Goal: Contribute content: Add original content to the website for others to see

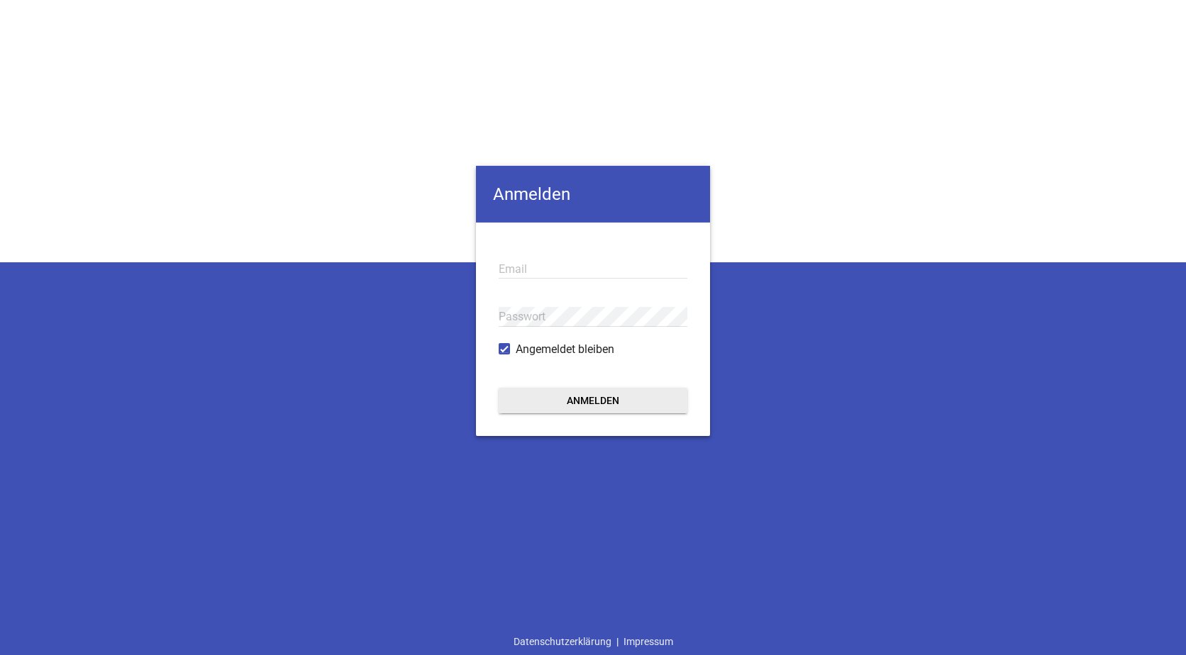
type input "[EMAIL_ADDRESS][DOMAIN_NAME]"
click at [579, 395] on button "Anmelden" at bounding box center [593, 400] width 189 height 26
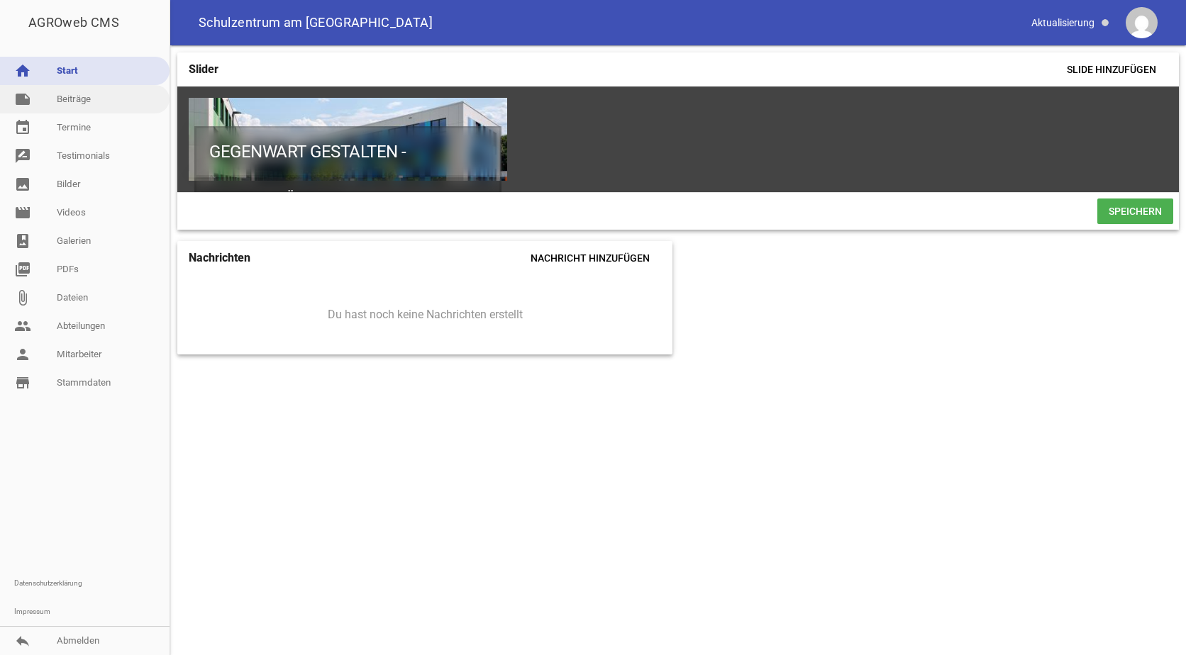
click at [74, 97] on link "note Beiträge" at bounding box center [85, 99] width 170 height 28
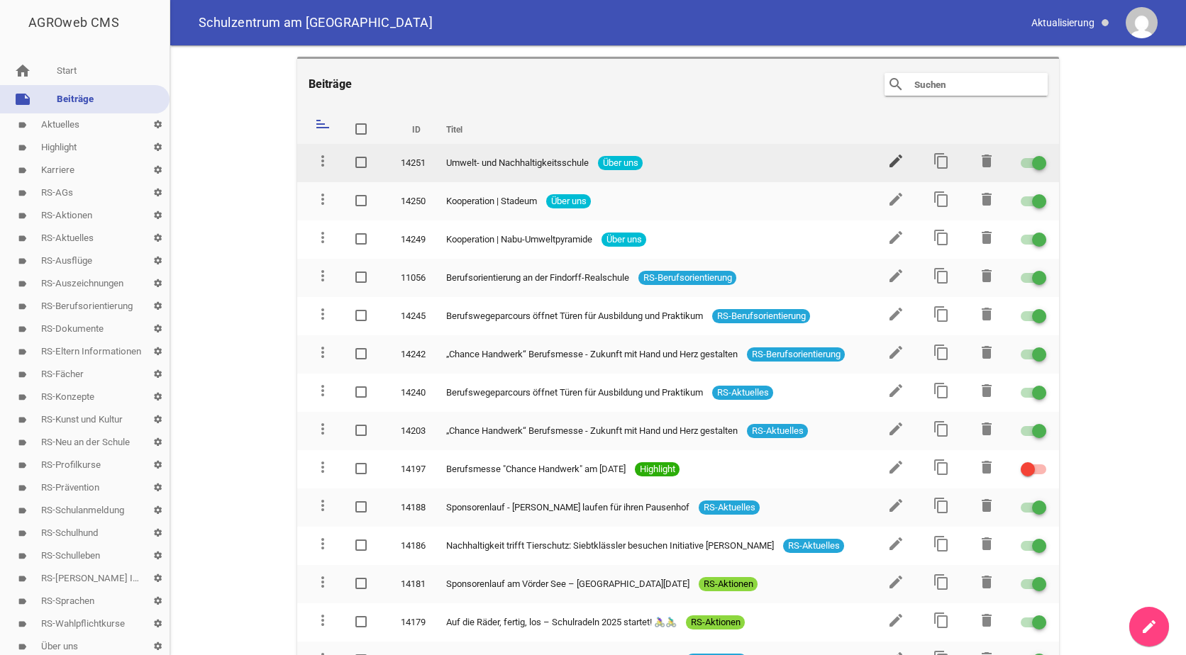
click at [889, 157] on icon "edit" at bounding box center [895, 160] width 17 height 17
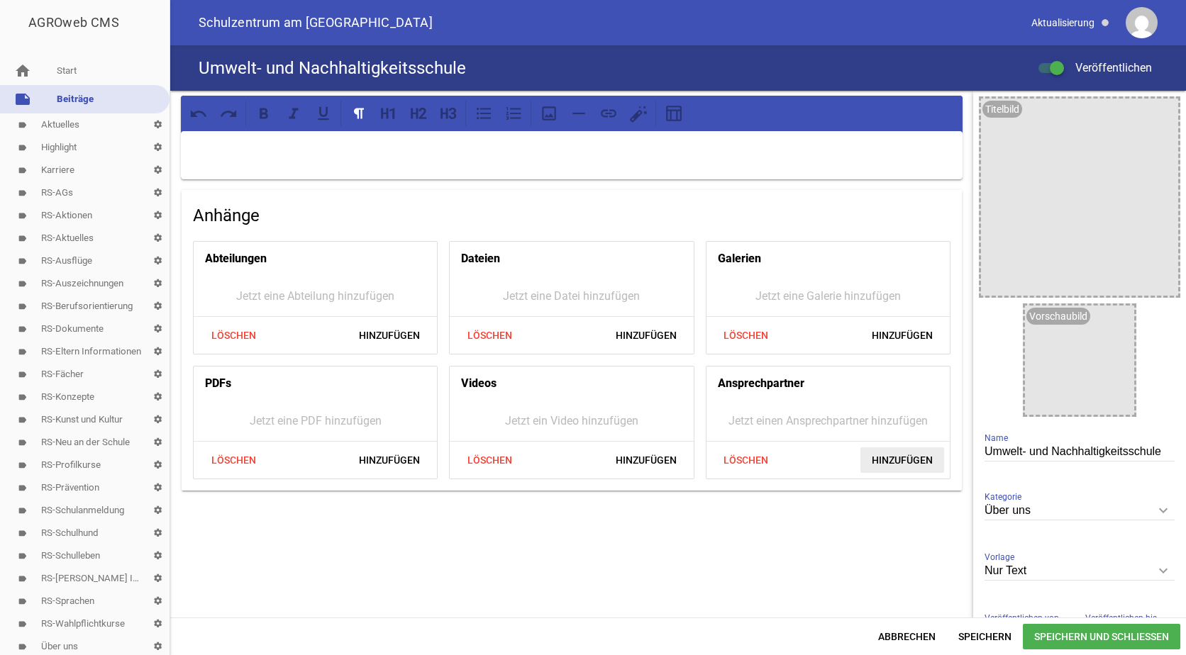
click at [892, 455] on span "Hinzufügen" at bounding box center [902, 461] width 84 height 26
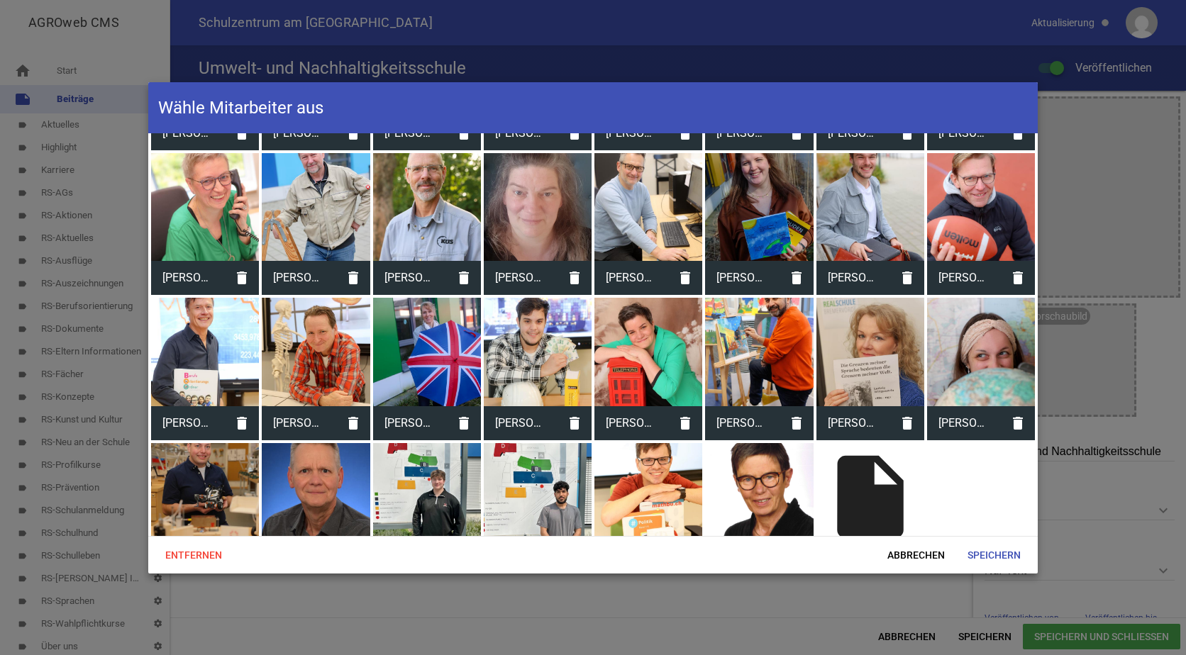
scroll to position [284, 0]
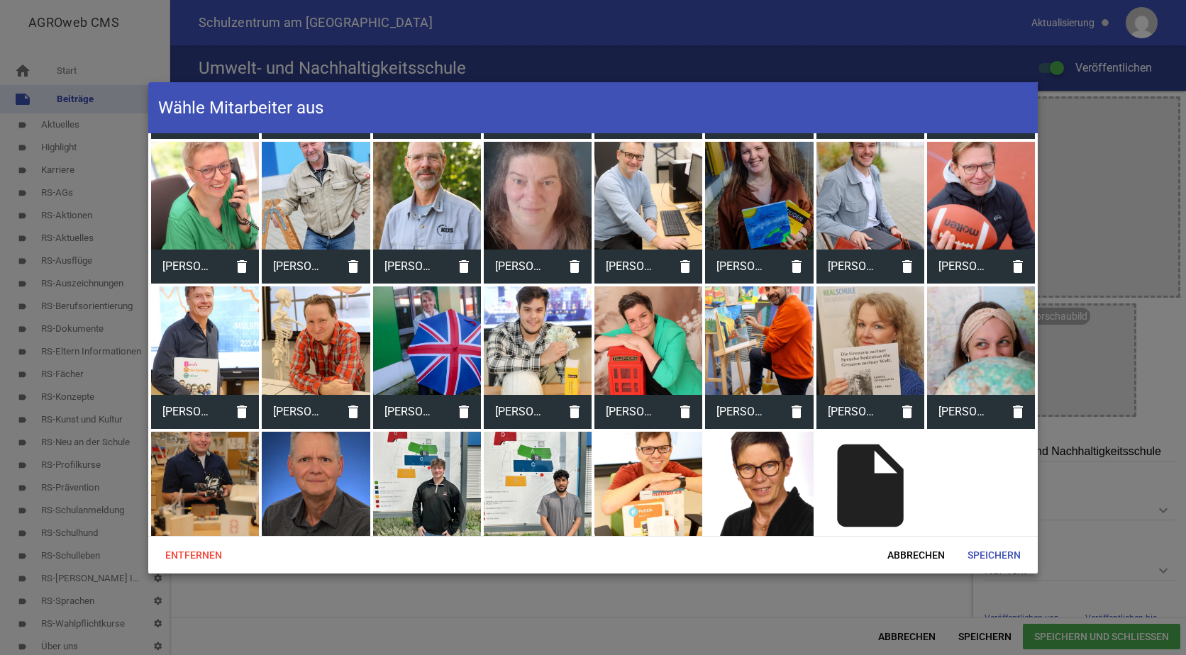
click at [424, 311] on div at bounding box center [427, 341] width 108 height 108
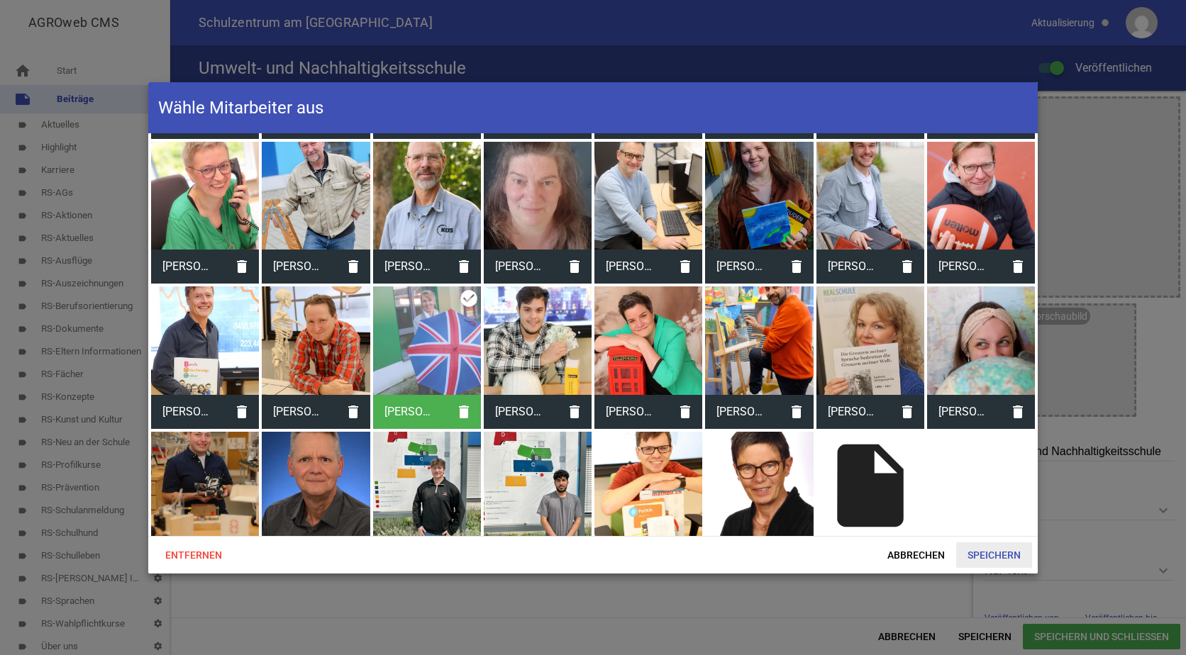
click at [1002, 550] on span "Speichern" at bounding box center [994, 556] width 76 height 26
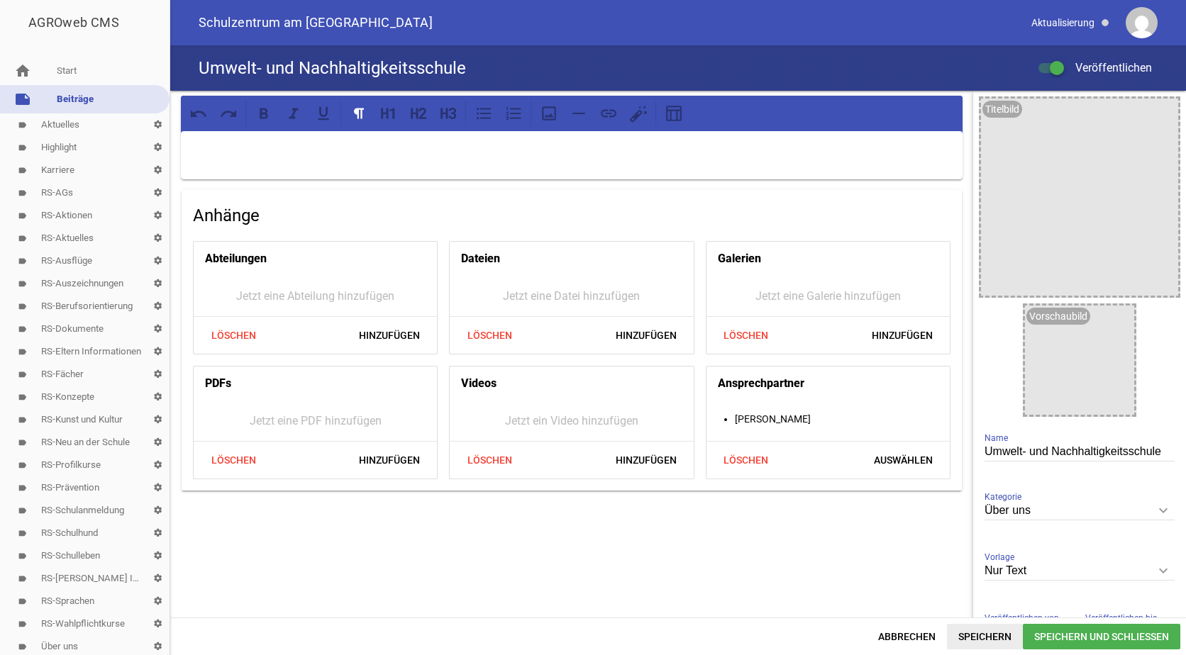
click at [971, 631] on span "Speichern" at bounding box center [985, 637] width 76 height 26
click at [214, 145] on p at bounding box center [572, 149] width 762 height 17
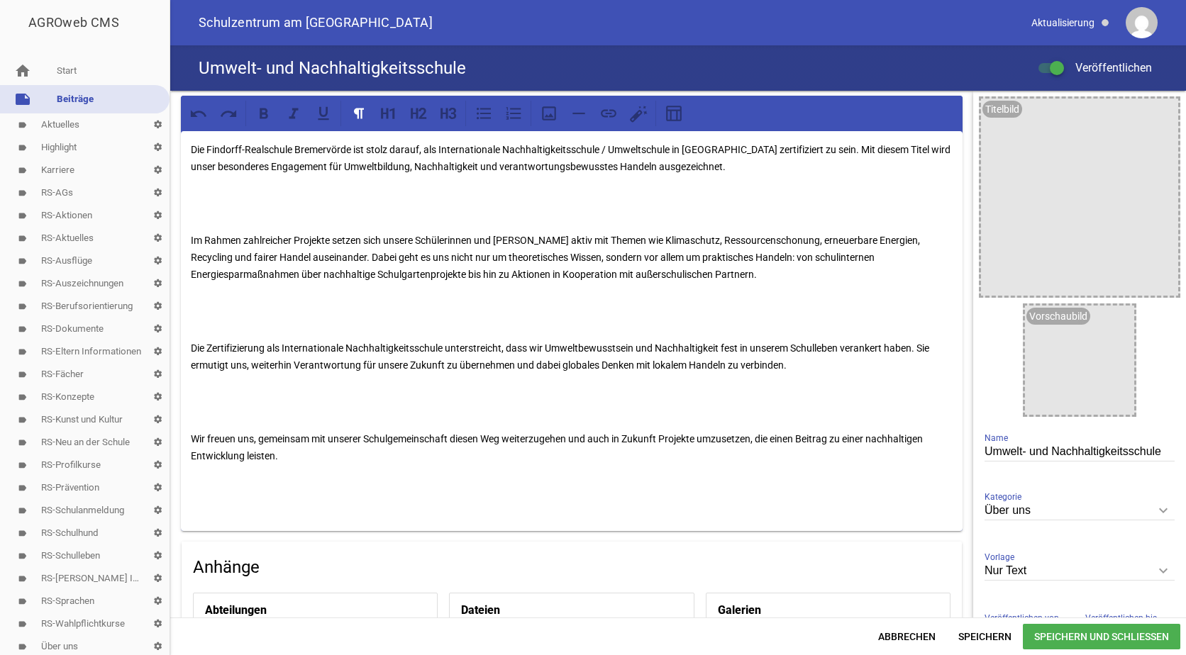
click at [197, 220] on p at bounding box center [572, 204] width 762 height 34
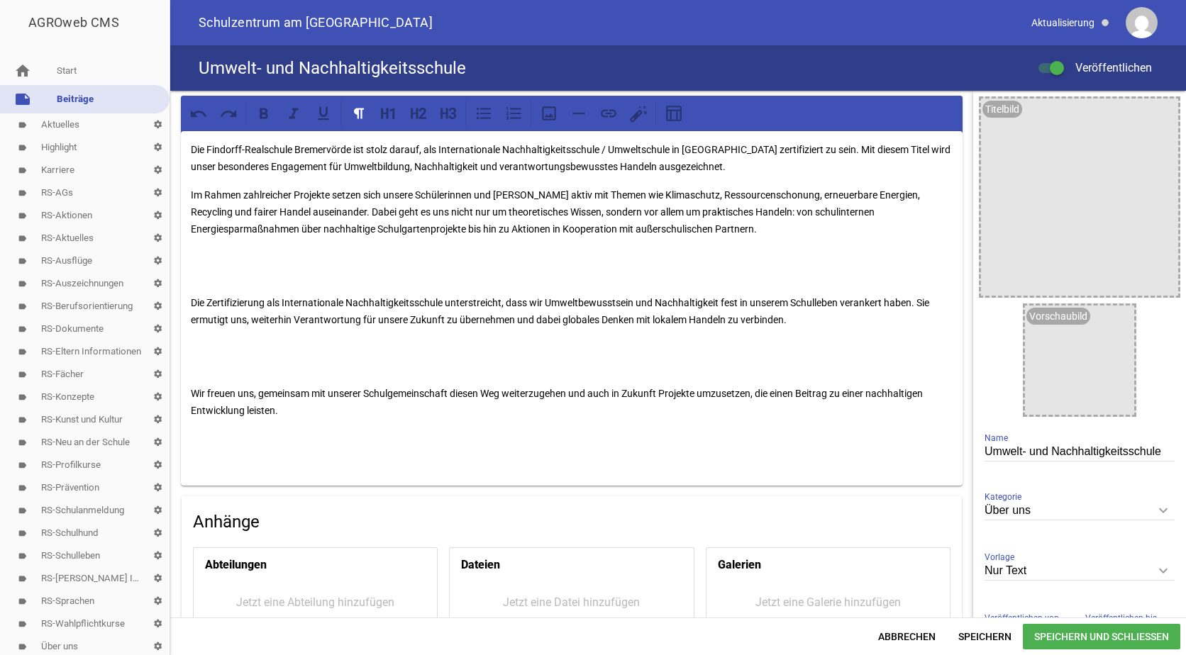
click at [196, 285] on div "Die Findorff-Realschule Bremervörde ist stolz darauf, als Internationale Nachha…" at bounding box center [572, 308] width 782 height 355
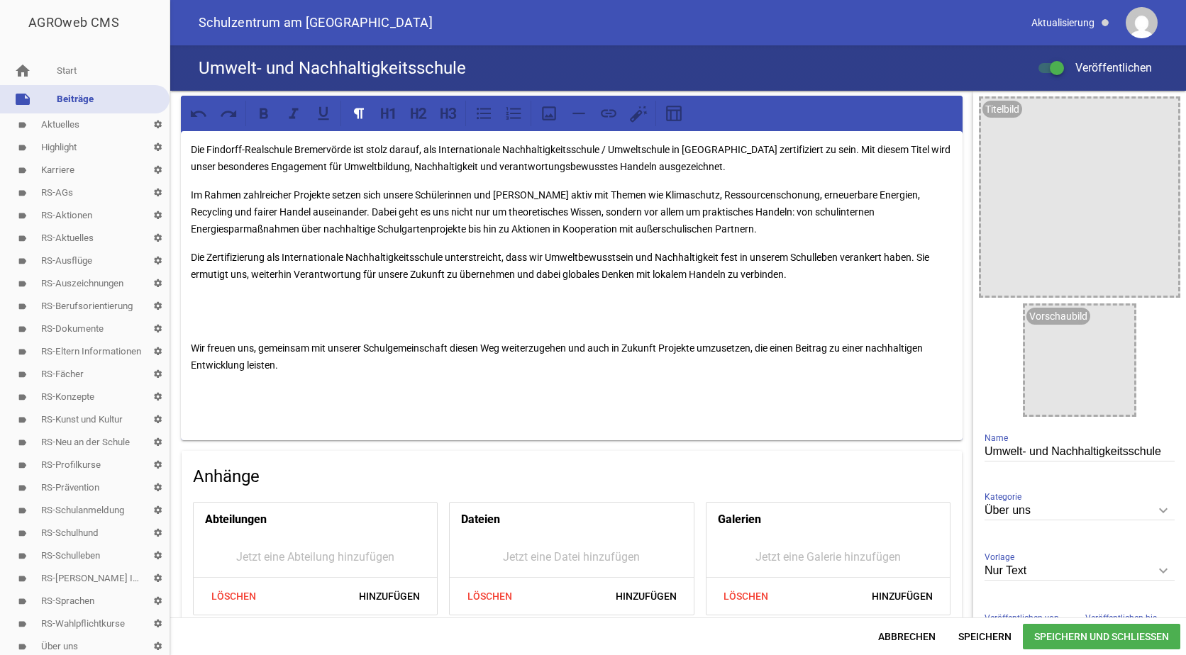
click at [191, 336] on div "Die Findorff-Realschule Bremervörde ist stolz darauf, als Internationale Nachha…" at bounding box center [572, 285] width 782 height 309
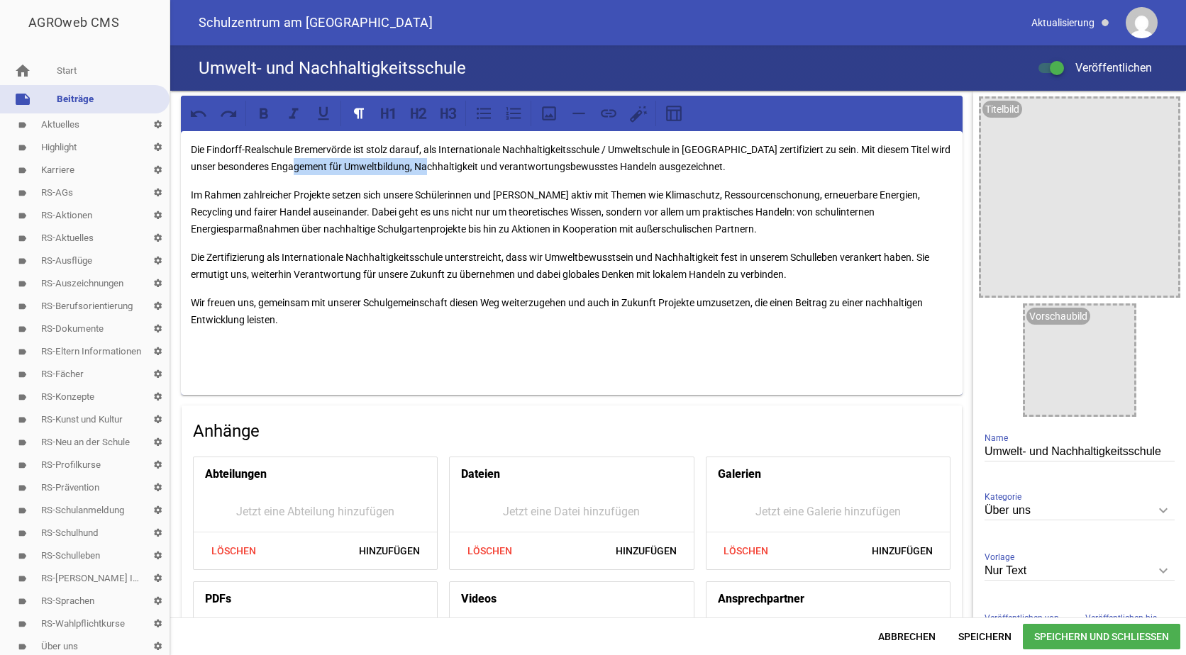
drag, startPoint x: 321, startPoint y: 166, endPoint x: 450, endPoint y: 168, distance: 129.1
click at [450, 168] on p "Die Findorff-Realschule Bremervörde ist stolz darauf, als Internationale Nachha…" at bounding box center [572, 158] width 762 height 34
click at [268, 110] on icon at bounding box center [264, 113] width 18 height 18
click at [450, 166] on p "Die Findorff-Realschule Bremervörde ist stolz darauf, als Internationale Nachha…" at bounding box center [572, 158] width 762 height 34
click at [271, 110] on icon at bounding box center [264, 113] width 18 height 18
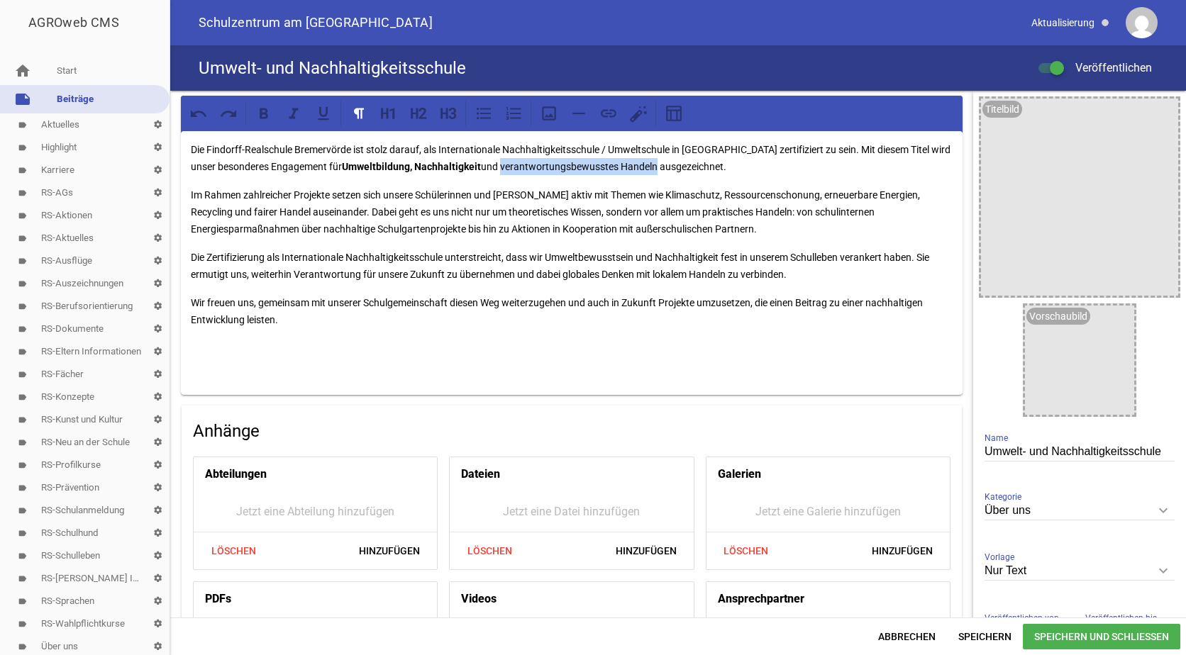
drag, startPoint x: 478, startPoint y: 165, endPoint x: 631, endPoint y: 172, distance: 153.3
click at [631, 172] on p "Die Findorff-Realschule Bremervörde ist stolz darauf, als Internationale Nachha…" at bounding box center [572, 158] width 762 height 34
click at [266, 109] on icon at bounding box center [264, 113] width 9 height 11
drag, startPoint x: 662, startPoint y: 211, endPoint x: 752, endPoint y: 215, distance: 89.4
click at [752, 215] on p "Im Rahmen zahlreicher Projekte setzen sich unsere Schülerinnen und [PERSON_NAME…" at bounding box center [572, 212] width 762 height 51
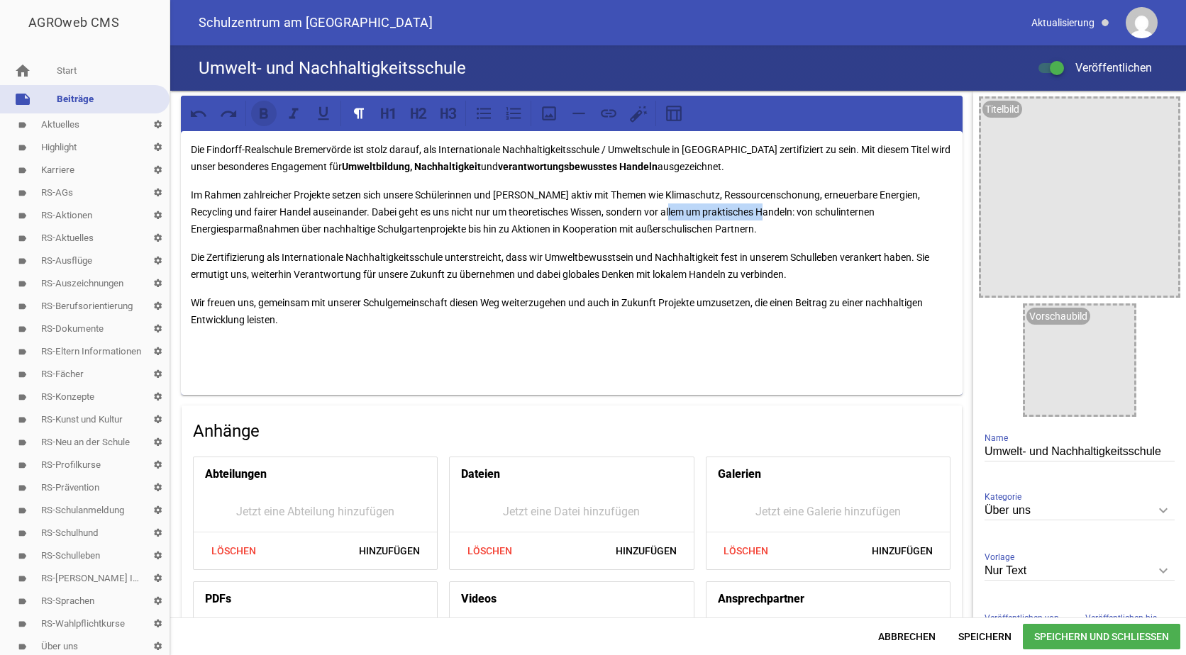
click at [260, 115] on icon at bounding box center [264, 113] width 9 height 11
click at [472, 224] on p "Im Rahmen zahlreicher Projekte setzen sich unsere Schülerinnen und [PERSON_NAME…" at bounding box center [572, 212] width 762 height 51
click at [987, 640] on span "Speichern" at bounding box center [985, 637] width 76 height 26
click at [1160, 110] on icon "image" at bounding box center [1163, 113] width 23 height 23
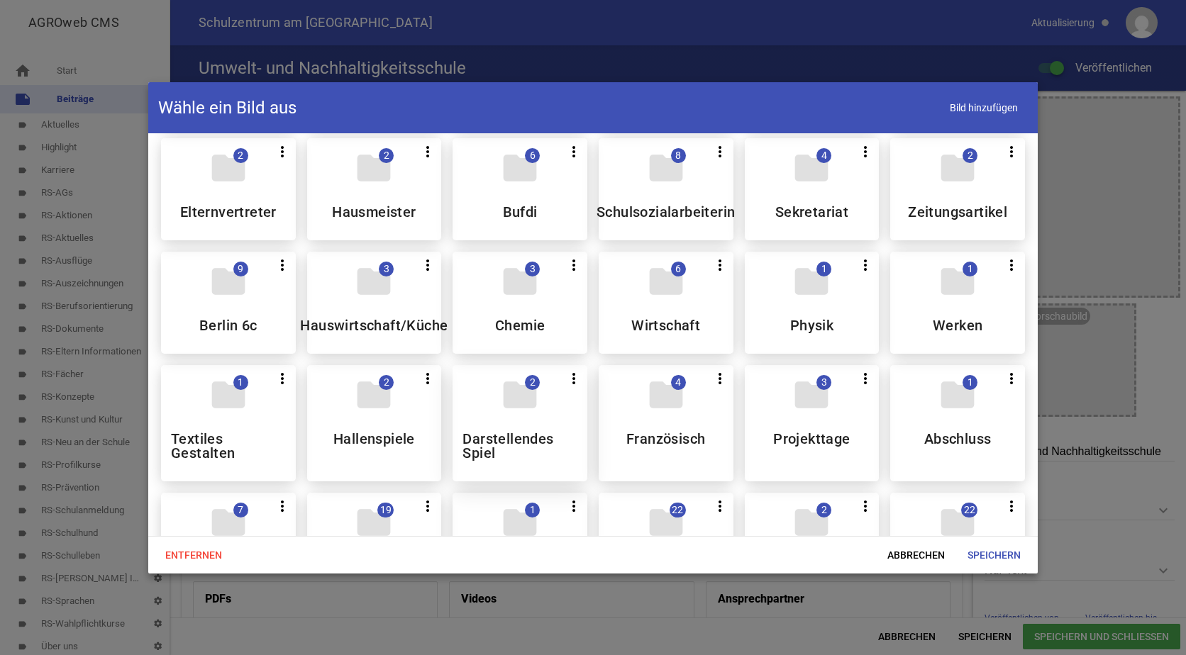
scroll to position [0, 0]
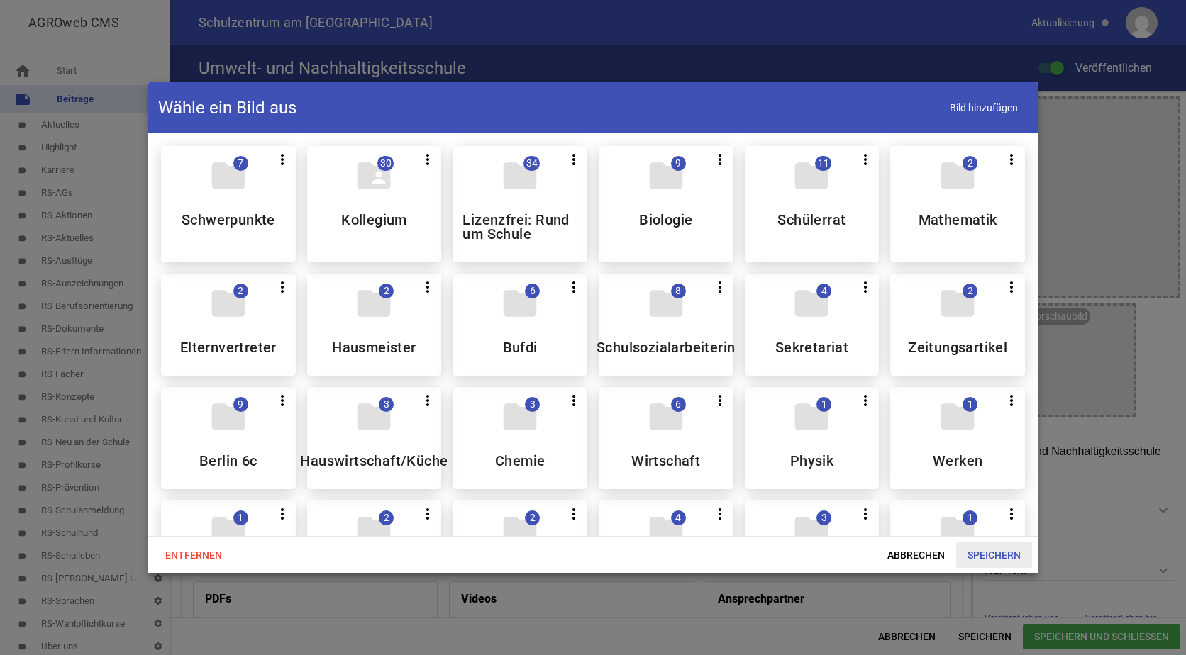
click at [977, 555] on span "Speichern" at bounding box center [994, 556] width 76 height 26
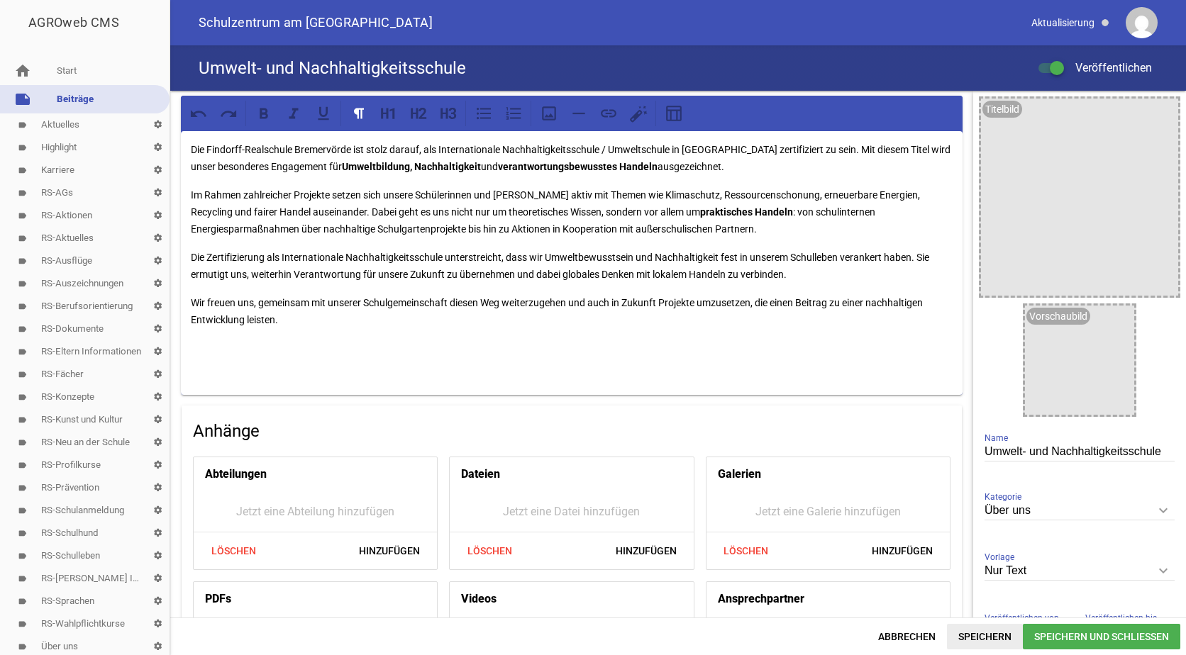
click at [981, 629] on span "Speichern" at bounding box center [985, 637] width 76 height 26
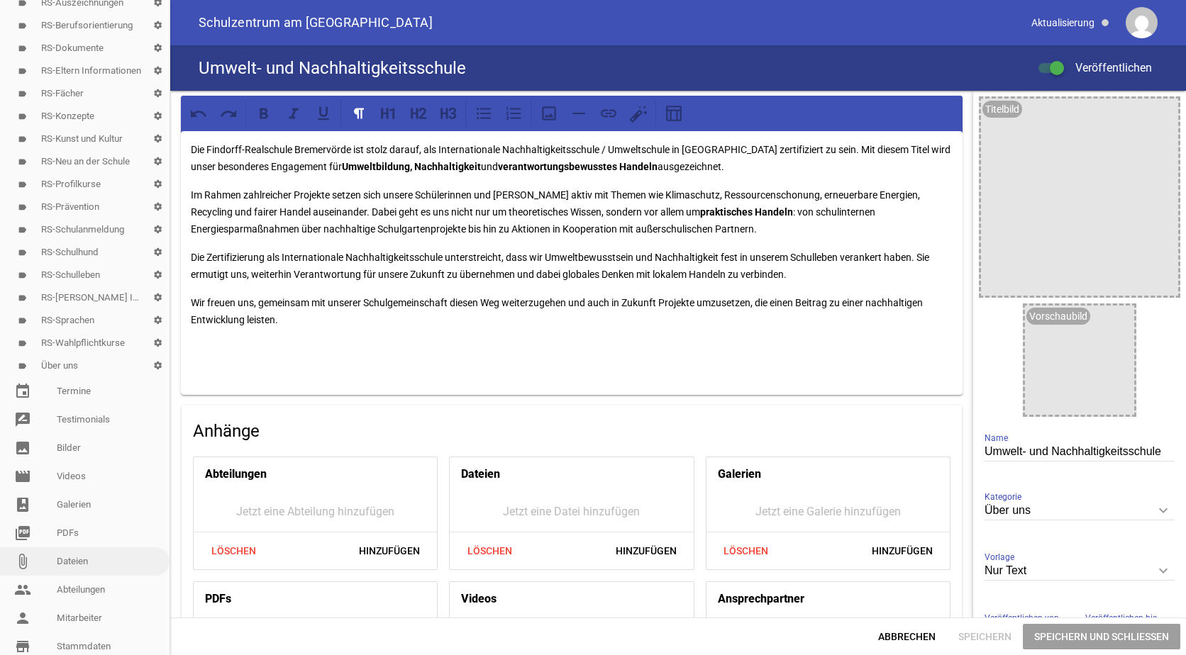
scroll to position [284, 0]
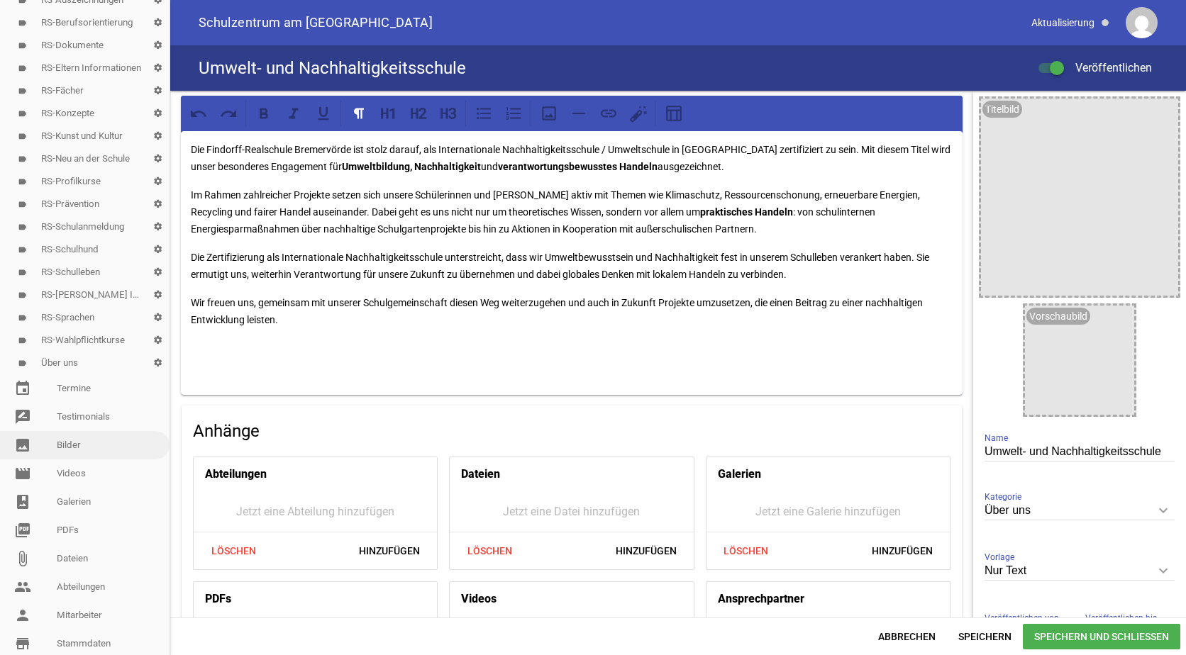
click at [70, 443] on link "image Bilder" at bounding box center [85, 445] width 170 height 28
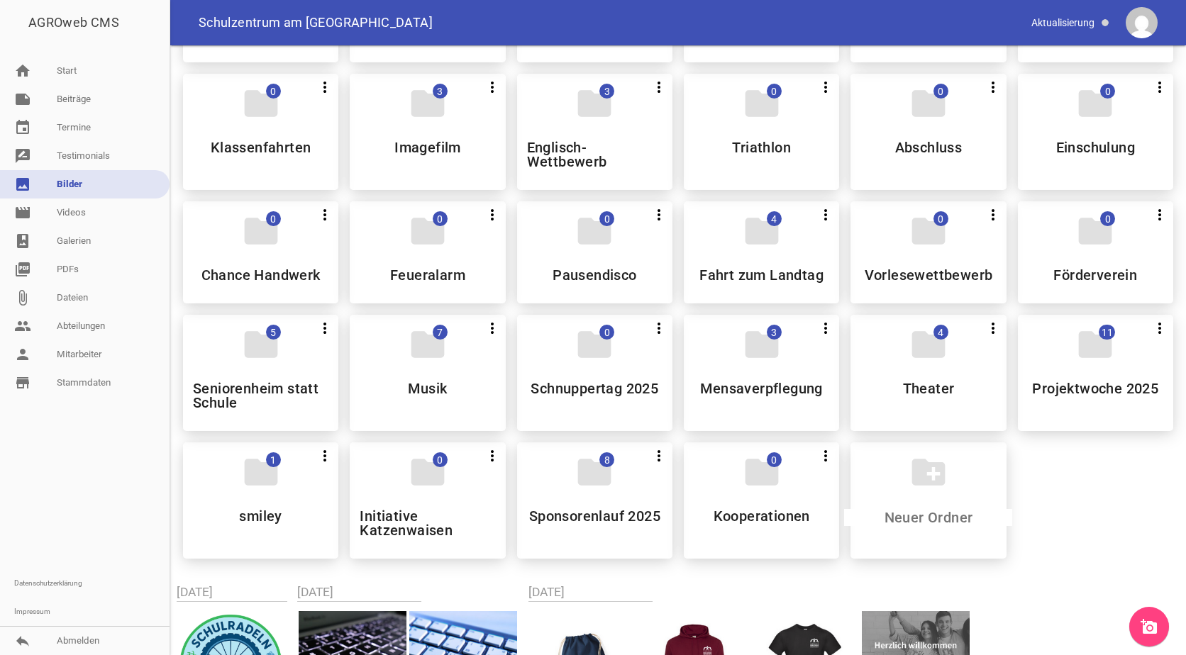
scroll to position [709, 0]
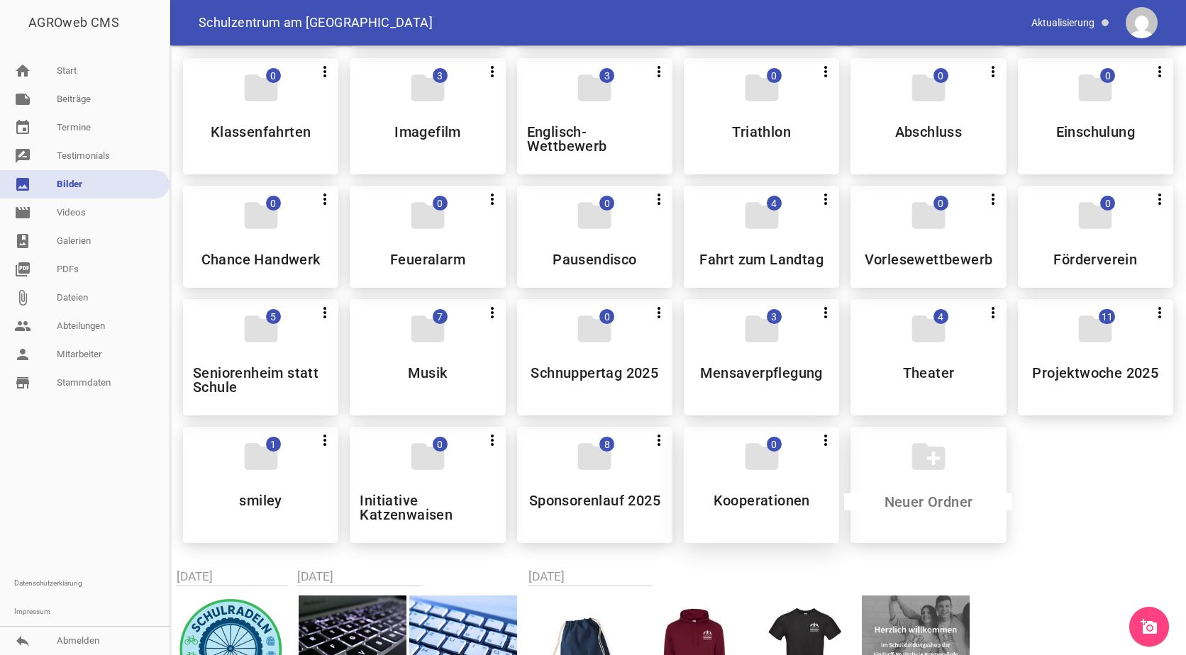
click at [744, 499] on h5 "Kooperationen" at bounding box center [762, 501] width 96 height 14
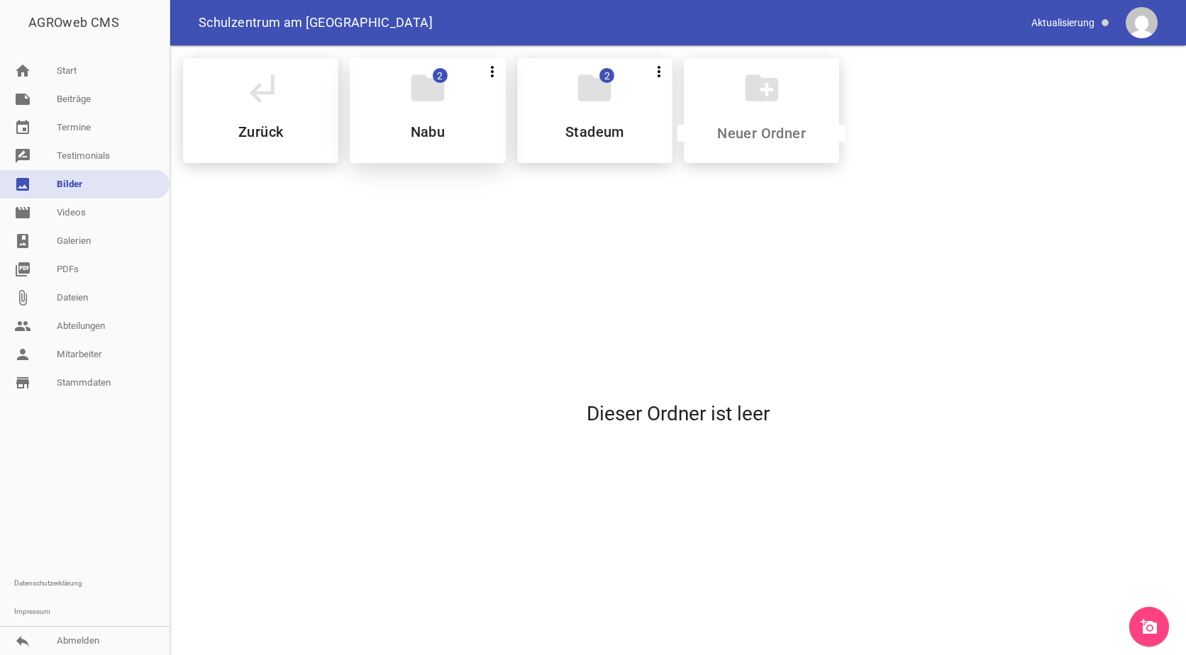
click at [434, 127] on h5 "Nabu" at bounding box center [428, 132] width 35 height 14
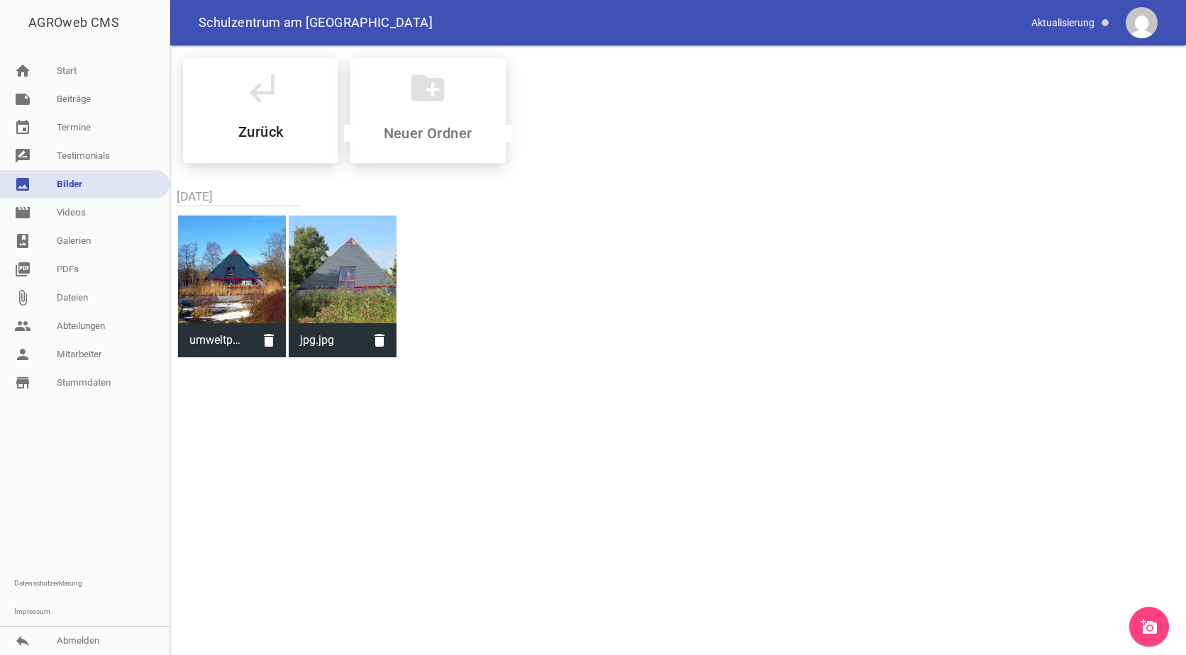
click at [1154, 625] on icon "add_a_photo" at bounding box center [1148, 626] width 17 height 17
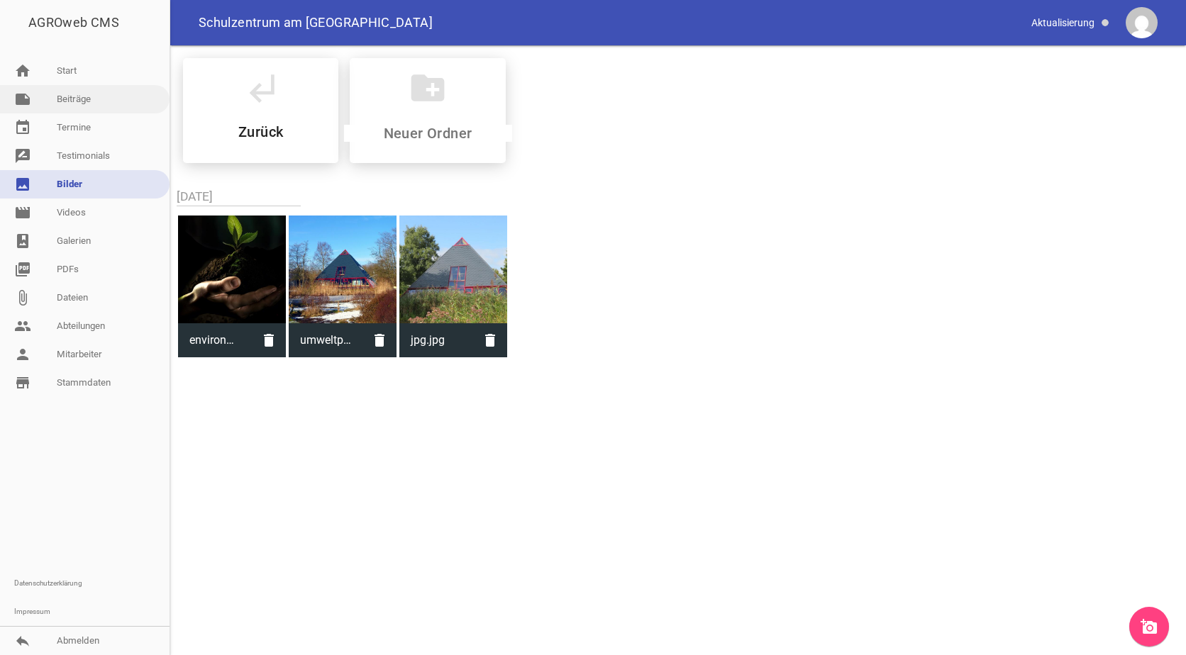
click at [79, 98] on link "note Beiträge" at bounding box center [85, 99] width 170 height 28
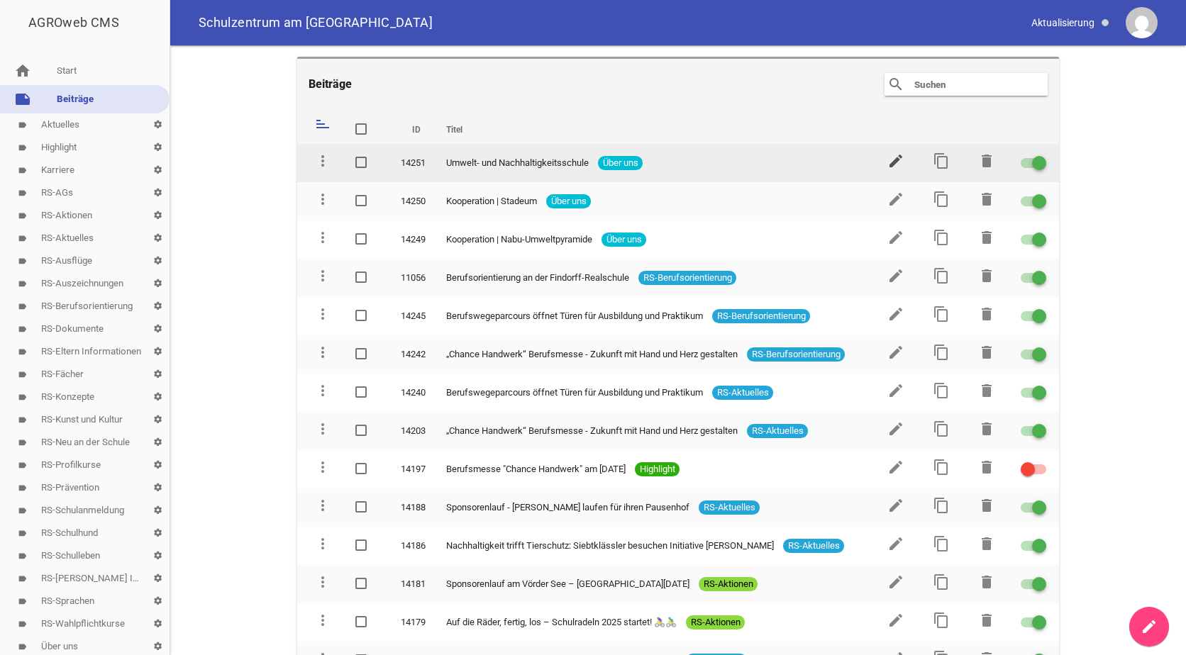
click at [887, 157] on icon "edit" at bounding box center [895, 160] width 17 height 17
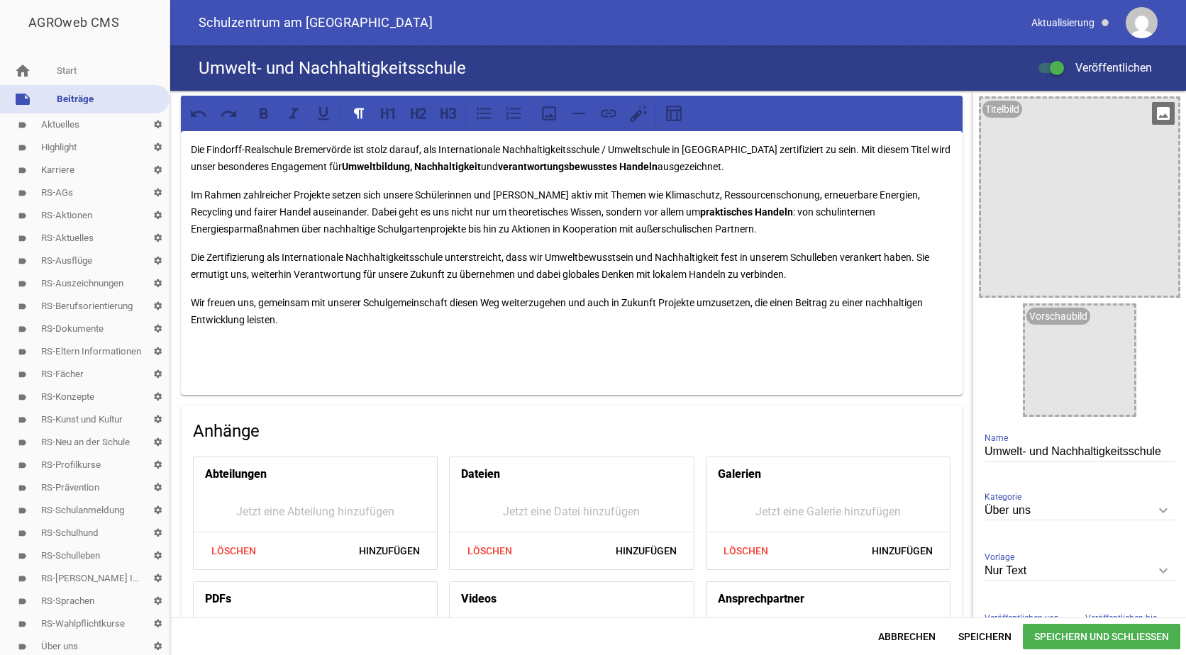
click at [1160, 112] on icon "image" at bounding box center [1163, 113] width 23 height 23
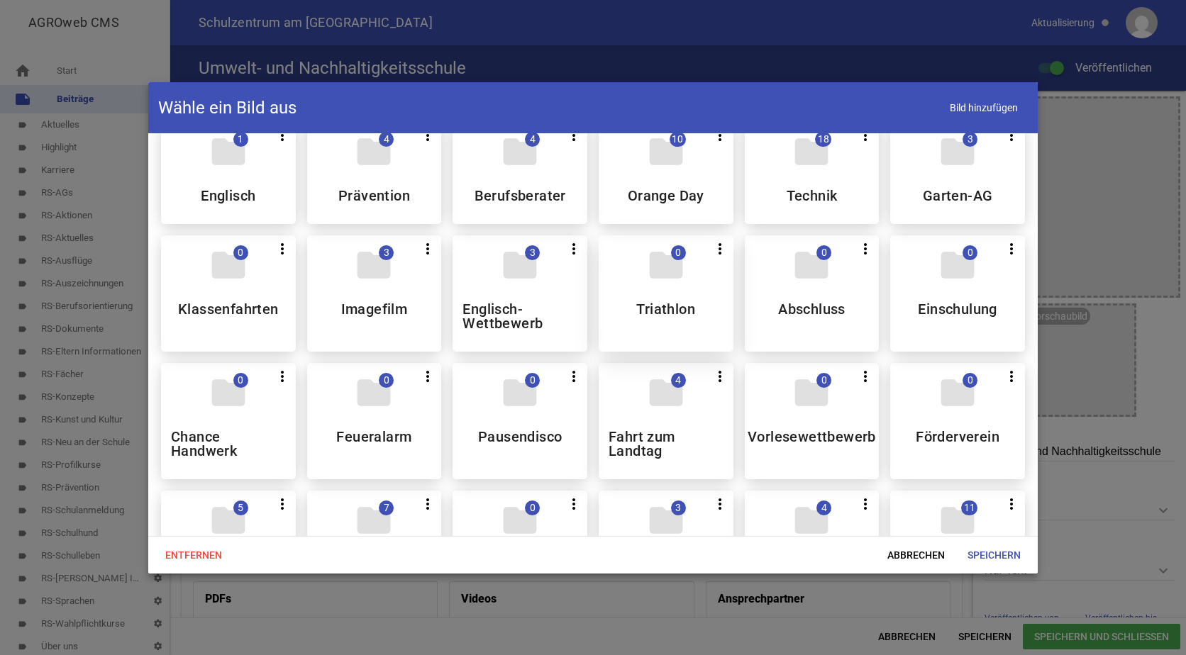
scroll to position [851, 0]
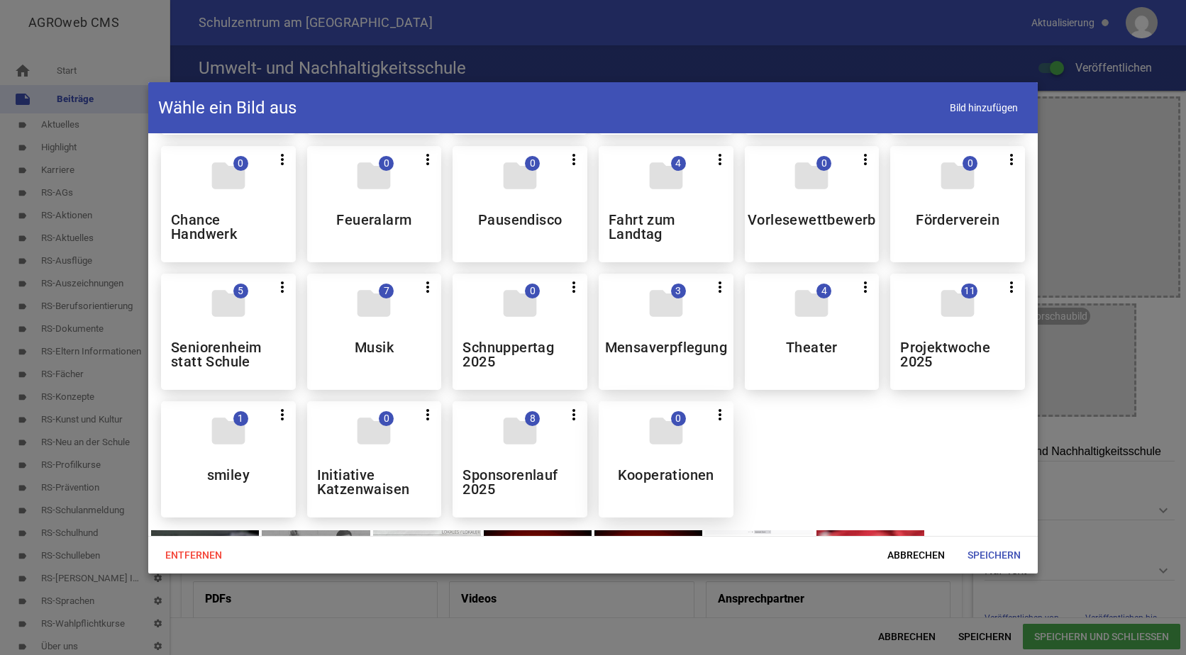
click at [679, 436] on icon "folder" at bounding box center [666, 431] width 40 height 40
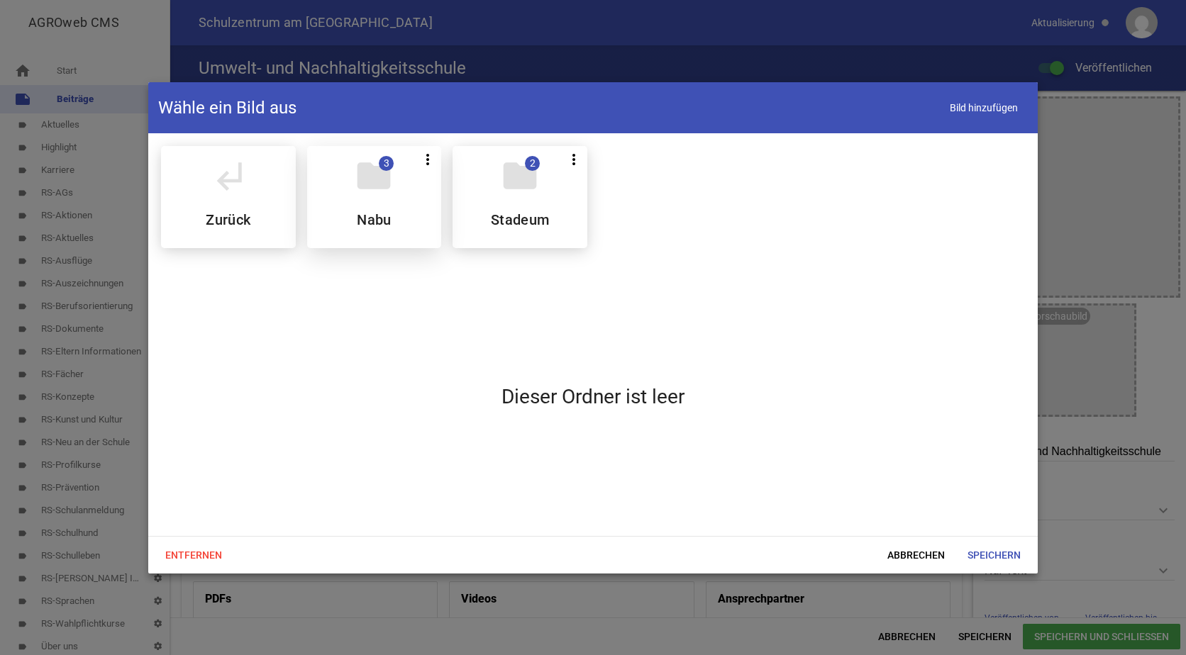
click at [411, 221] on div "folder 3 more_vert Teilen Bearbeiten Löschen Nabu" at bounding box center [374, 197] width 135 height 102
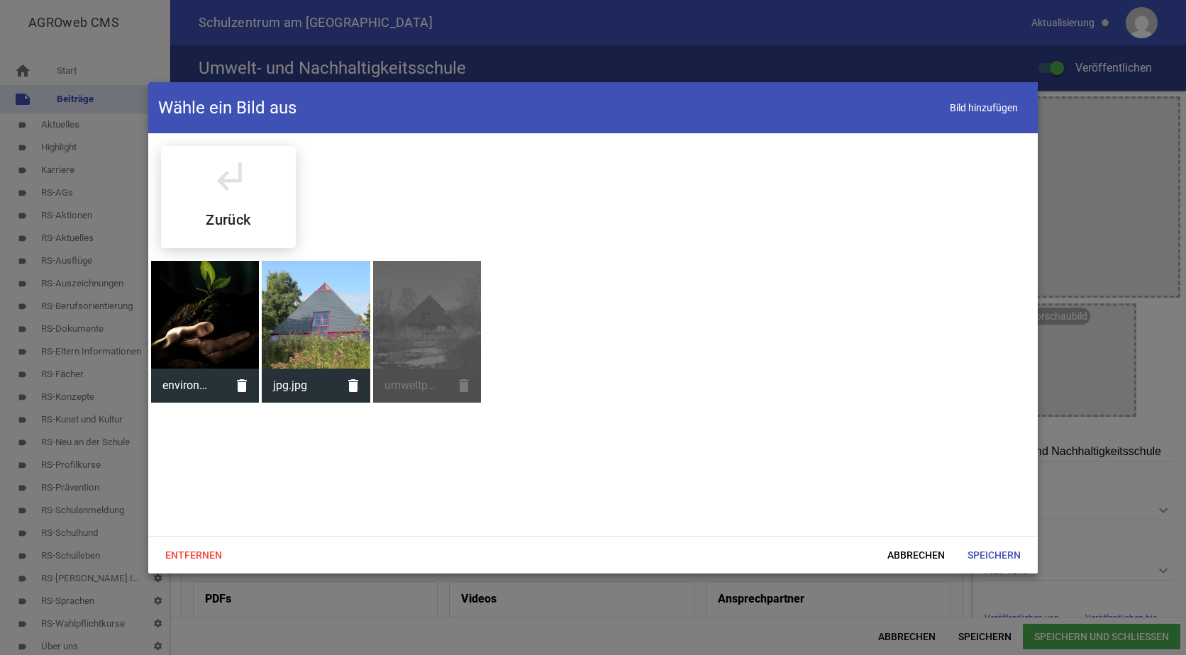
click at [213, 299] on div at bounding box center [205, 315] width 108 height 108
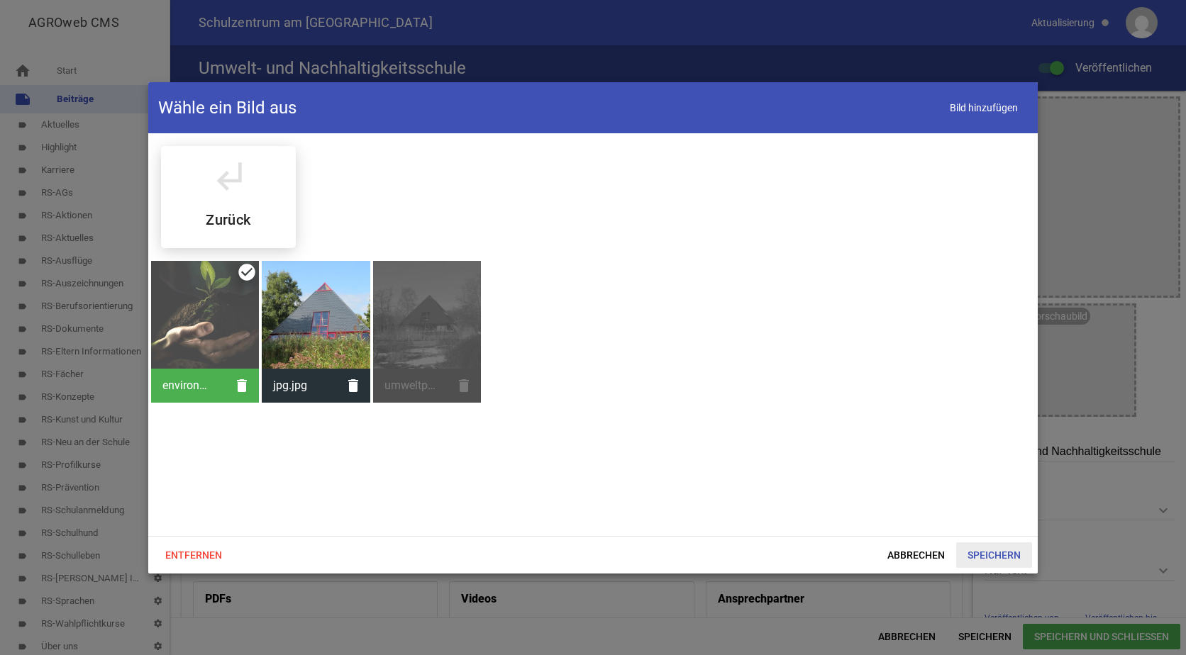
click at [985, 550] on span "Speichern" at bounding box center [994, 556] width 76 height 26
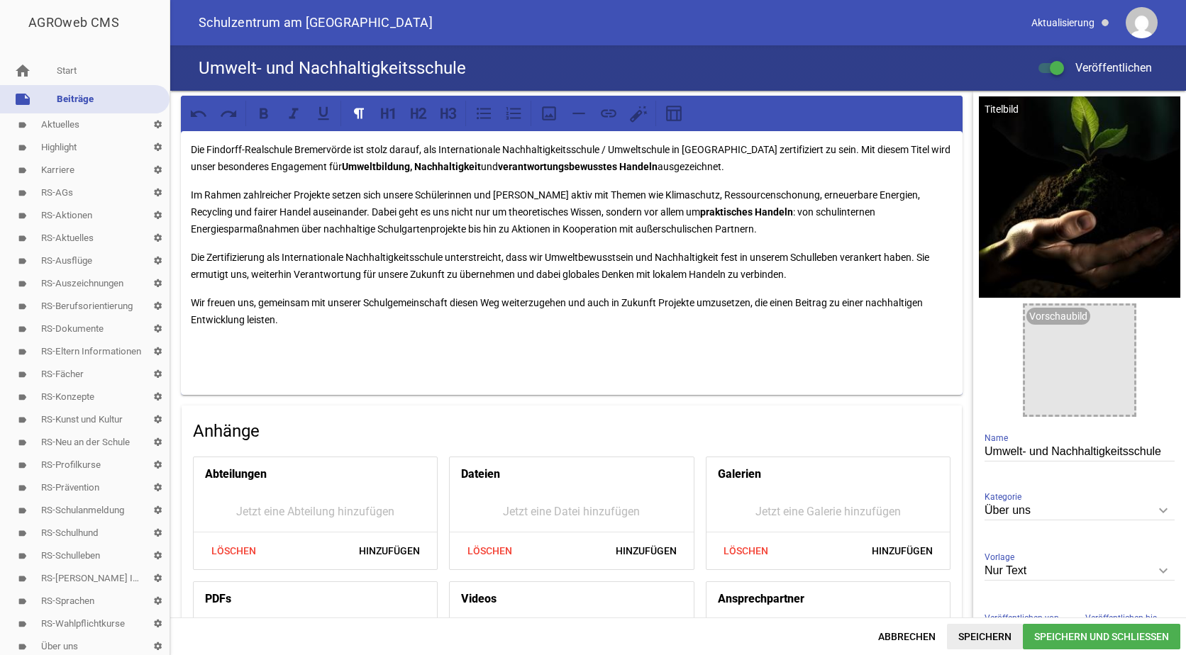
click at [995, 638] on span "Speichern" at bounding box center [985, 637] width 76 height 26
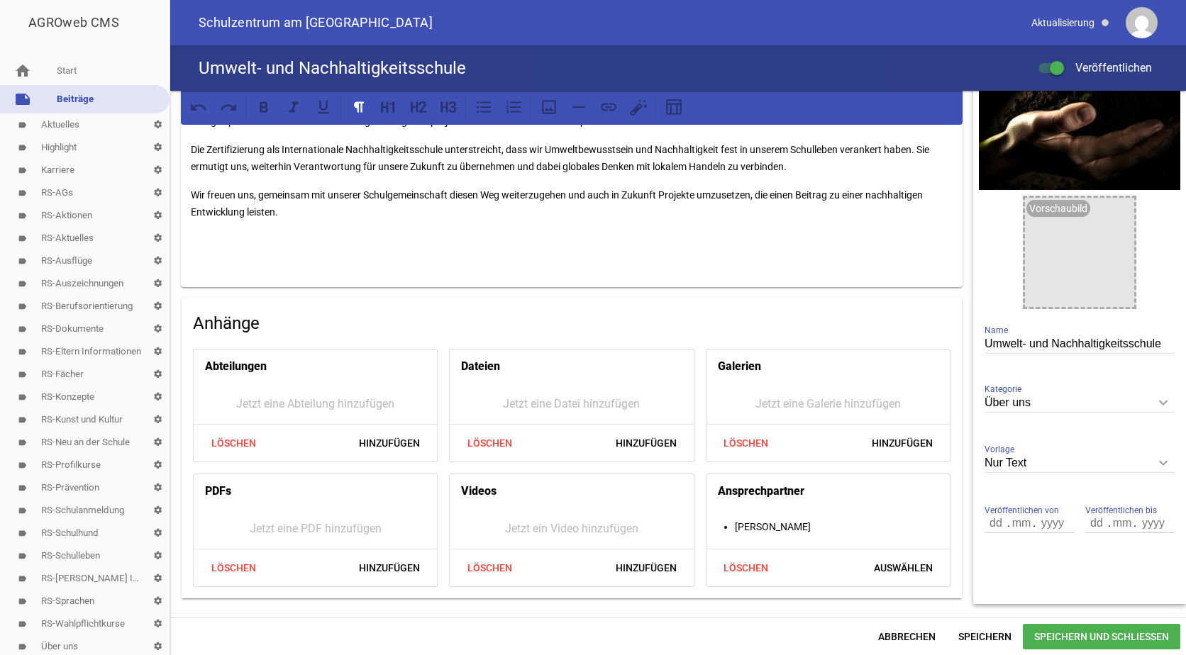
scroll to position [113, 0]
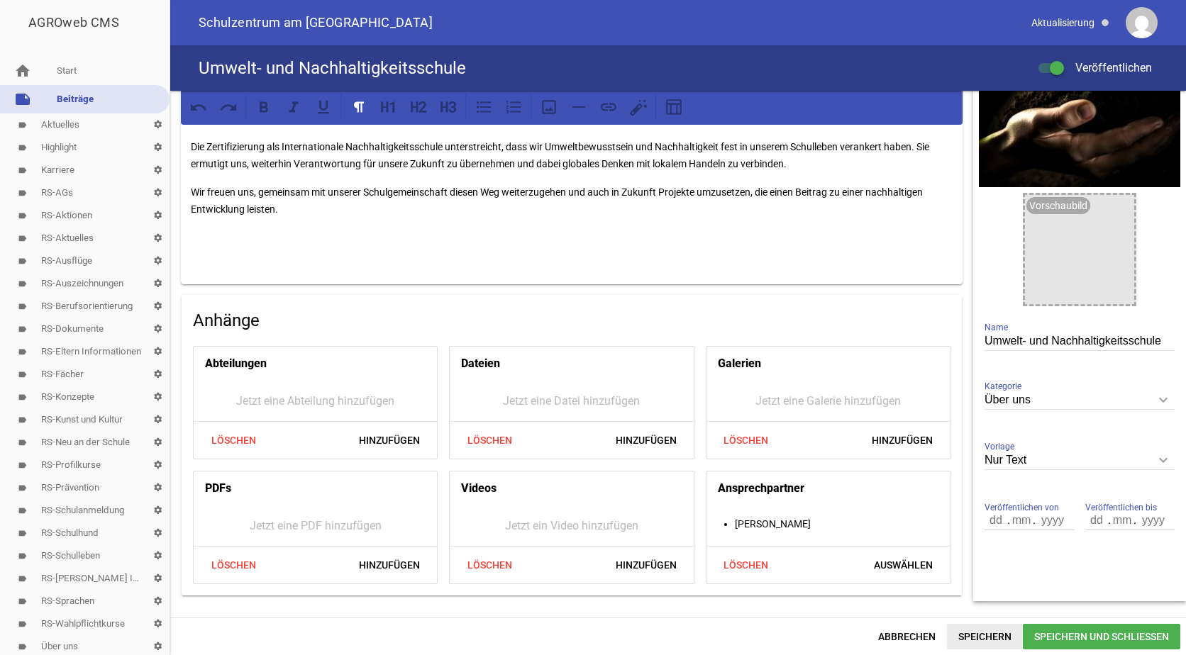
click at [973, 633] on span "Speichern" at bounding box center [985, 637] width 76 height 26
click at [1160, 459] on icon "keyboard_arrow_down" at bounding box center [1163, 460] width 23 height 23
click at [1160, 459] on input "Nur Text" at bounding box center [1079, 460] width 190 height 19
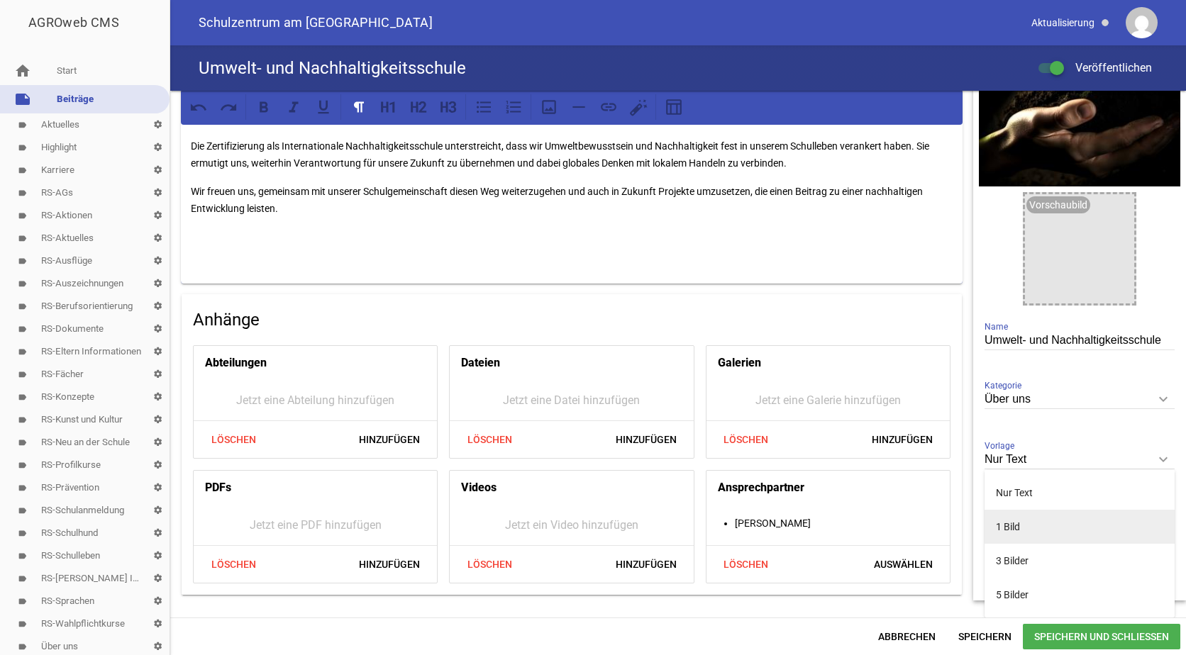
click at [1022, 526] on li "1 Bild" at bounding box center [1079, 527] width 190 height 34
type input "1 Bild"
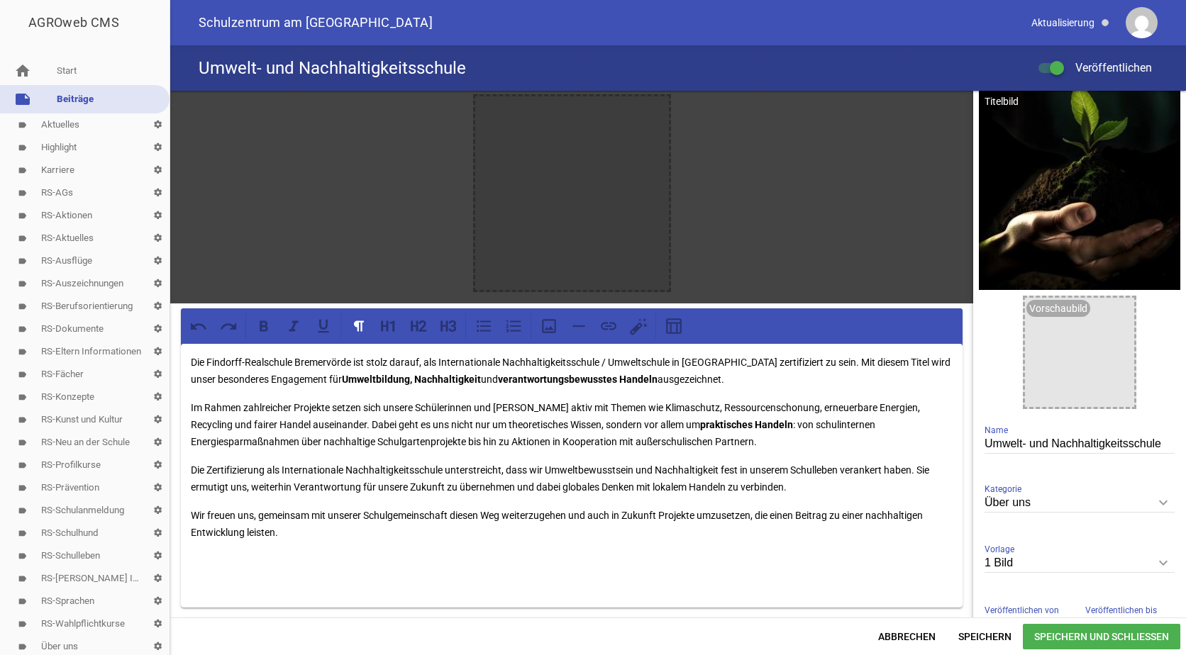
scroll to position [0, 0]
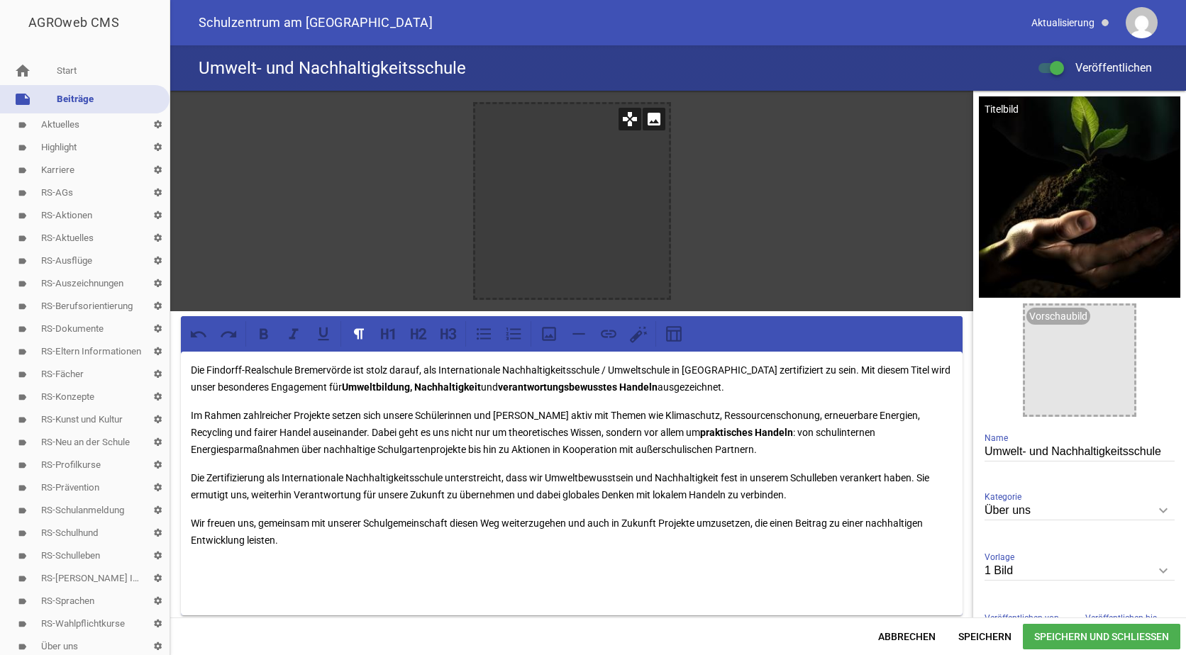
click at [646, 121] on icon "image" at bounding box center [654, 119] width 23 height 23
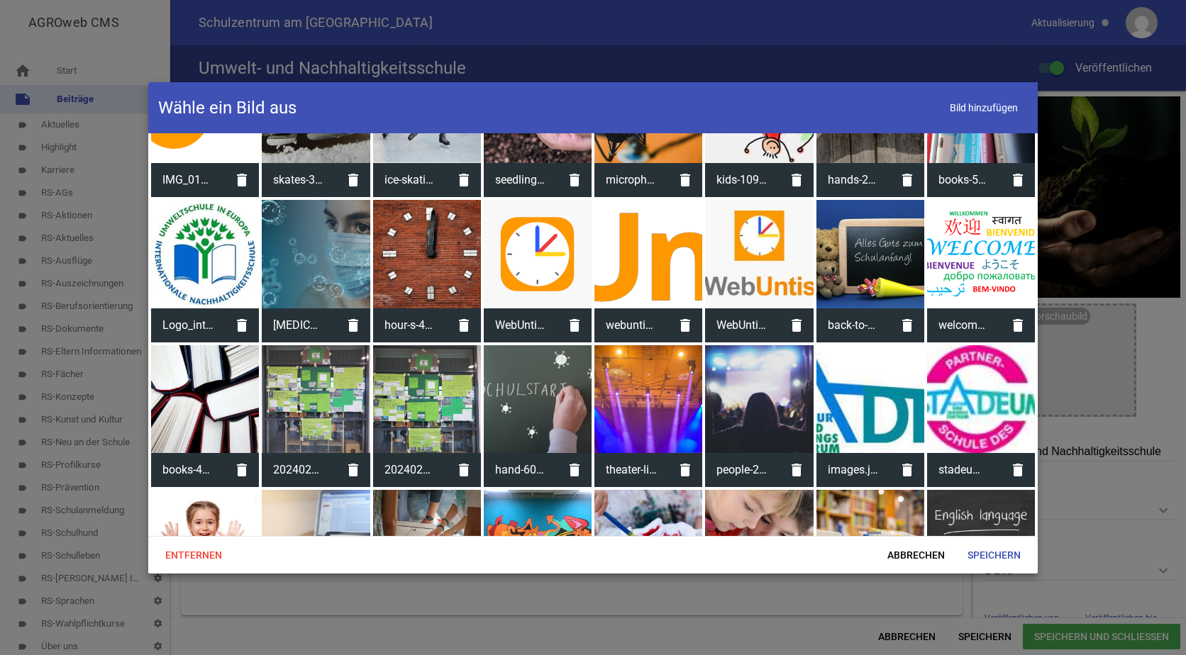
scroll to position [1702, 0]
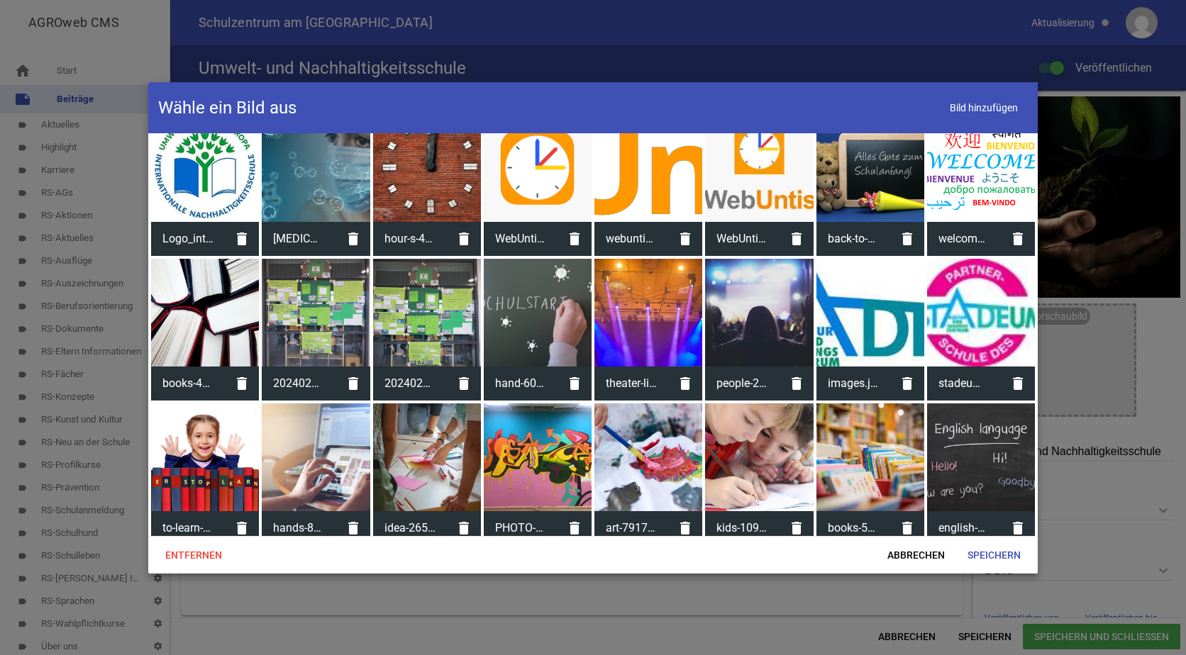
click at [207, 165] on div at bounding box center [205, 167] width 108 height 108
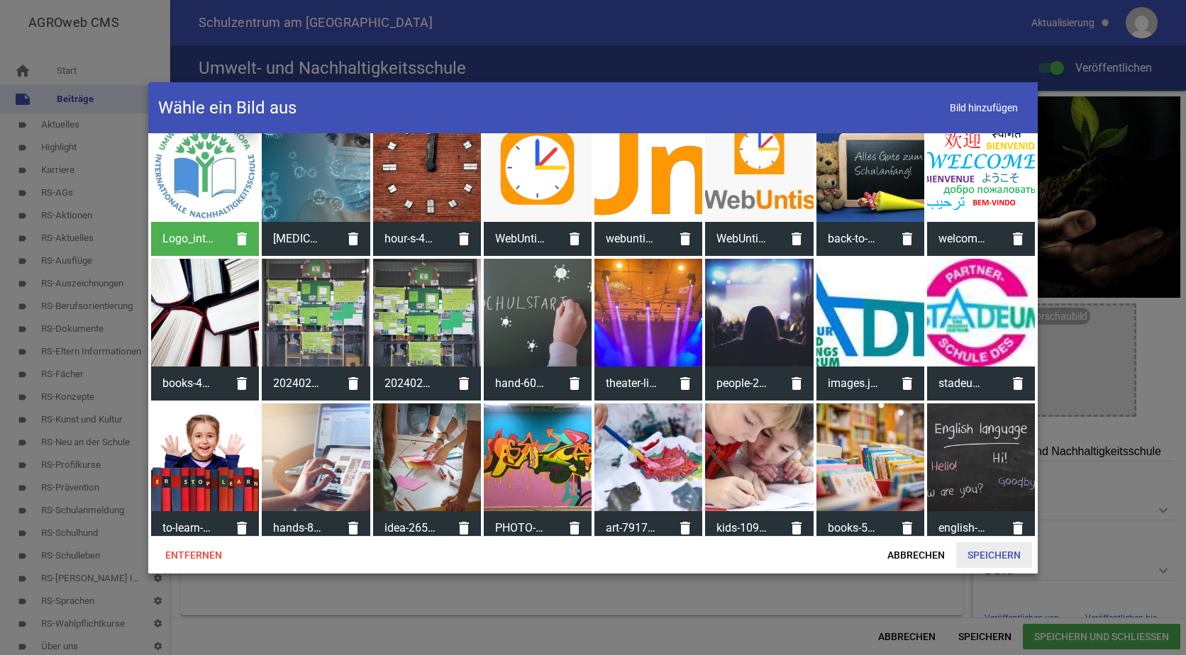
click at [1002, 554] on span "Speichern" at bounding box center [994, 556] width 76 height 26
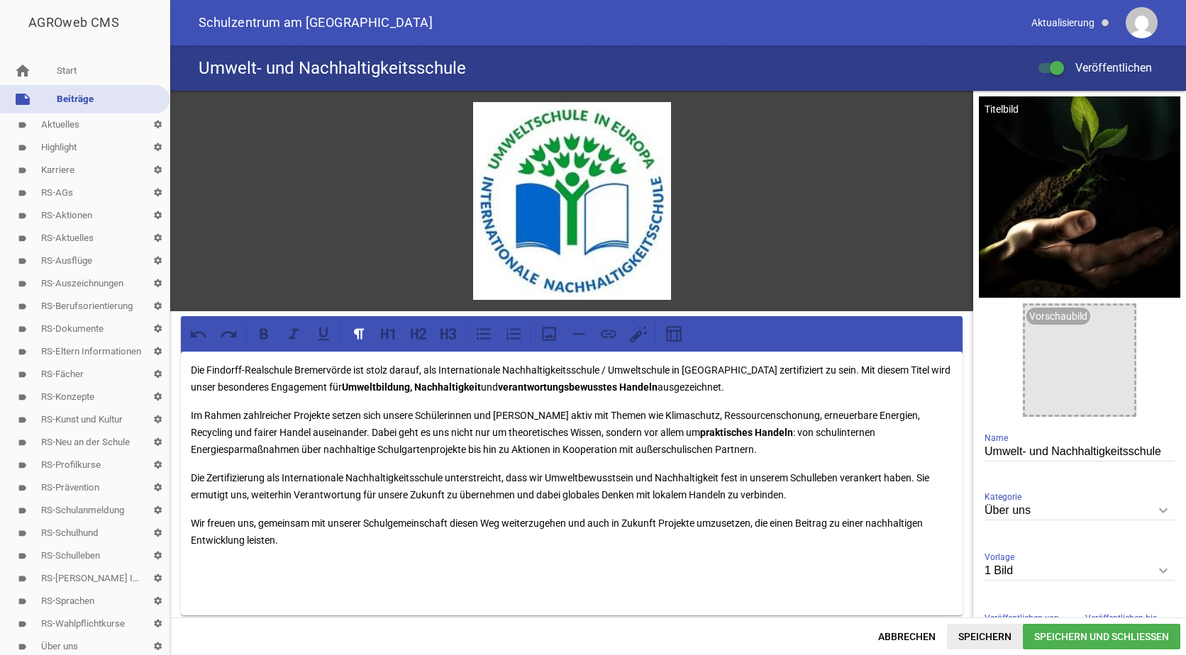
click at [979, 634] on span "Speichern" at bounding box center [985, 637] width 76 height 26
click at [1092, 639] on span "Speichern und Schließen" at bounding box center [1101, 637] width 157 height 26
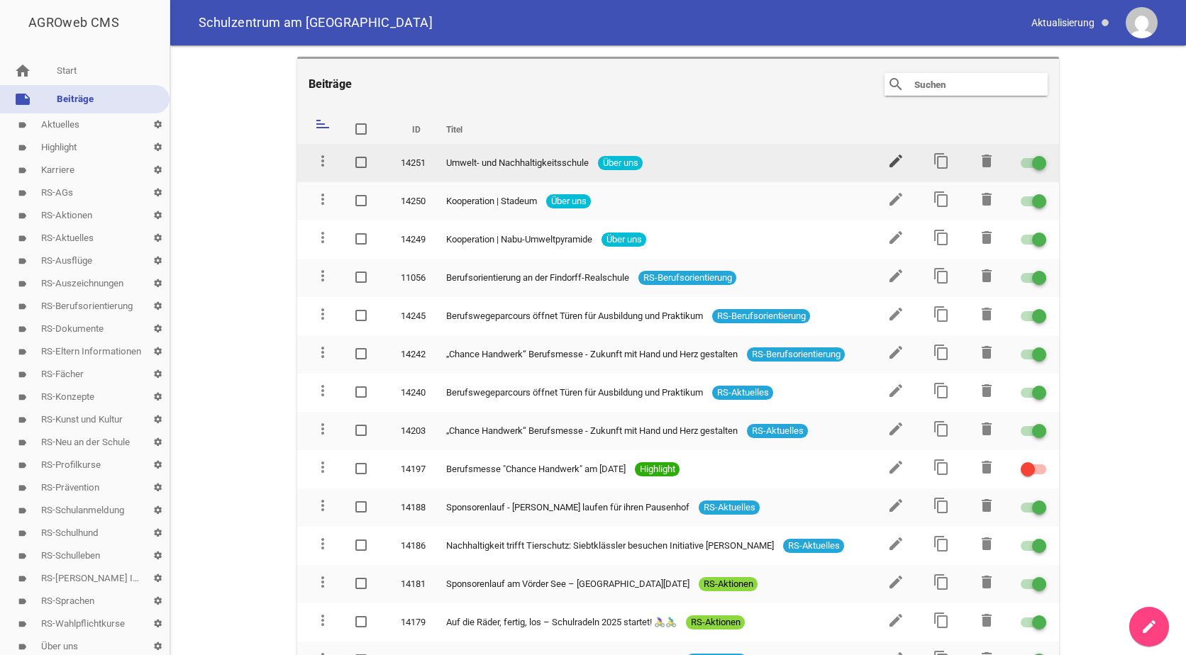
click at [887, 162] on icon "edit" at bounding box center [895, 160] width 17 height 17
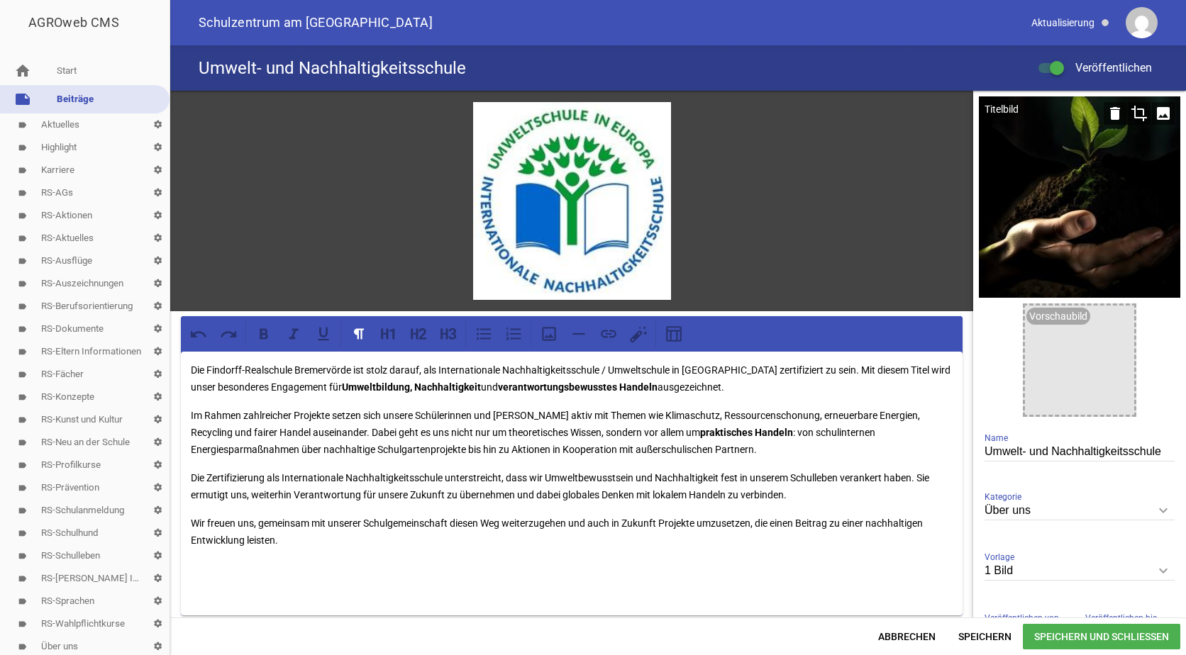
click at [1065, 188] on div at bounding box center [1079, 196] width 201 height 201
click at [1130, 109] on icon "crop" at bounding box center [1139, 113] width 23 height 23
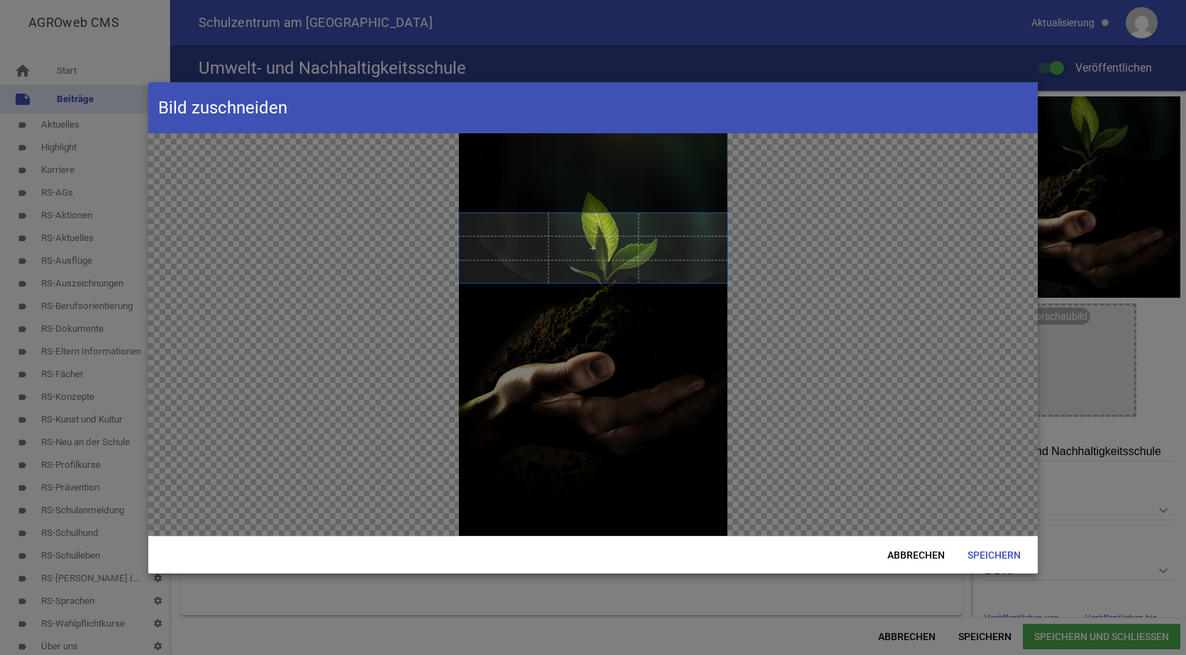
click at [620, 235] on span at bounding box center [593, 248] width 269 height 70
click at [1005, 550] on span "Speichern" at bounding box center [994, 556] width 76 height 26
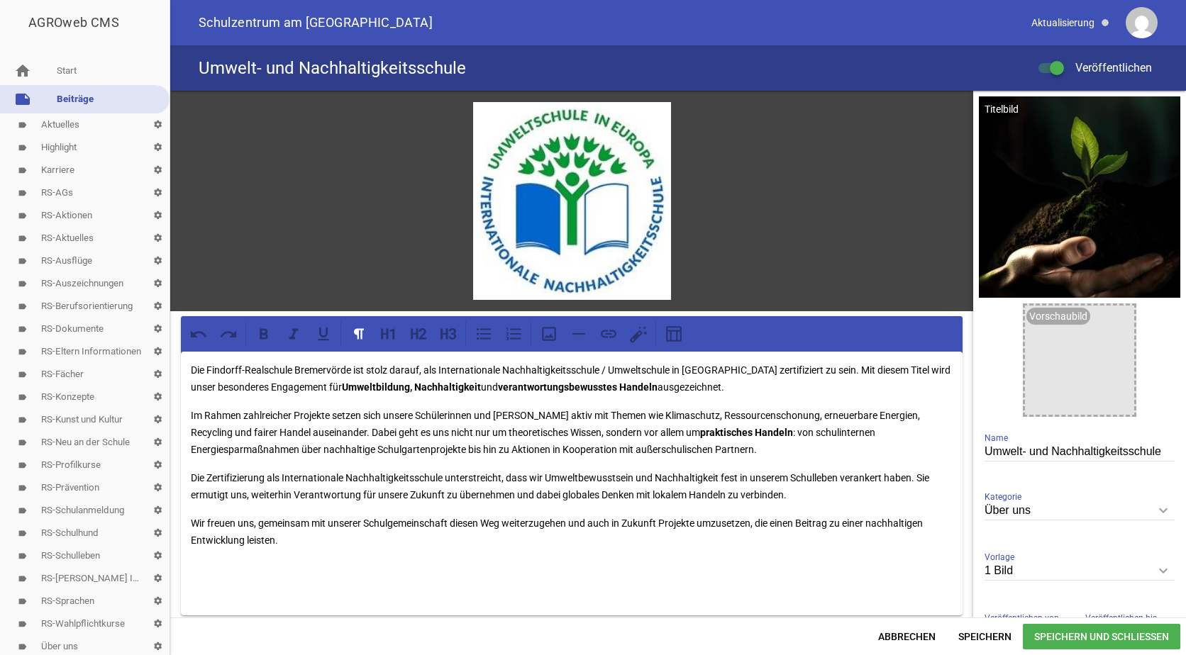
click at [1045, 632] on span "Speichern und Schließen" at bounding box center [1101, 637] width 157 height 26
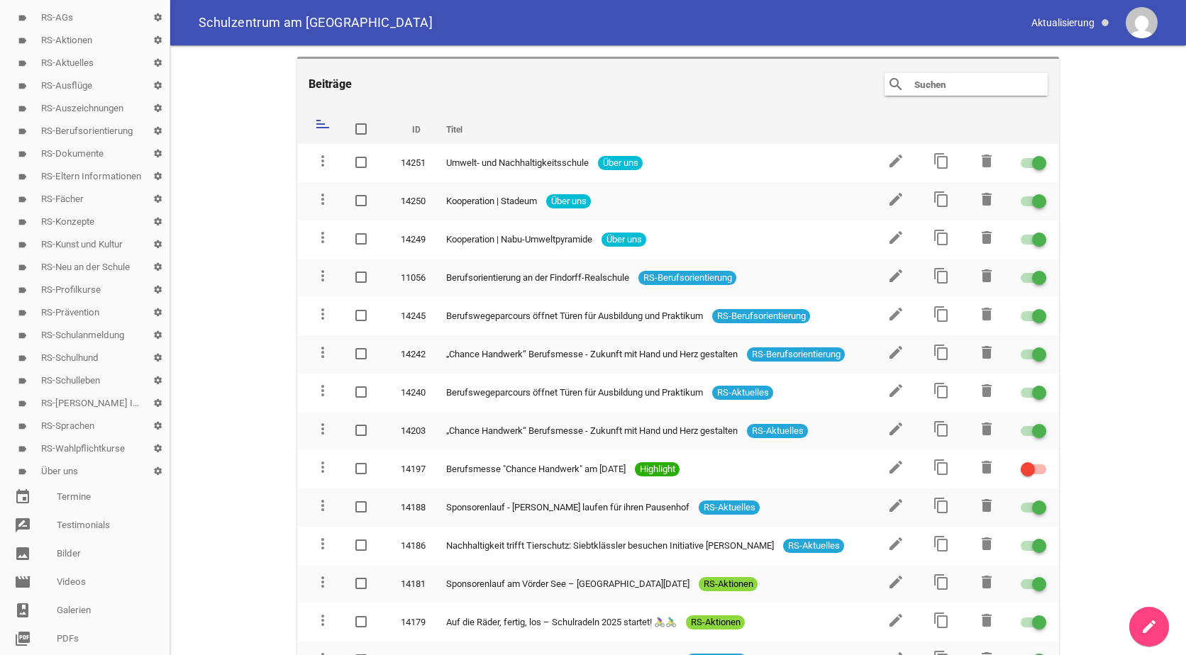
scroll to position [213, 0]
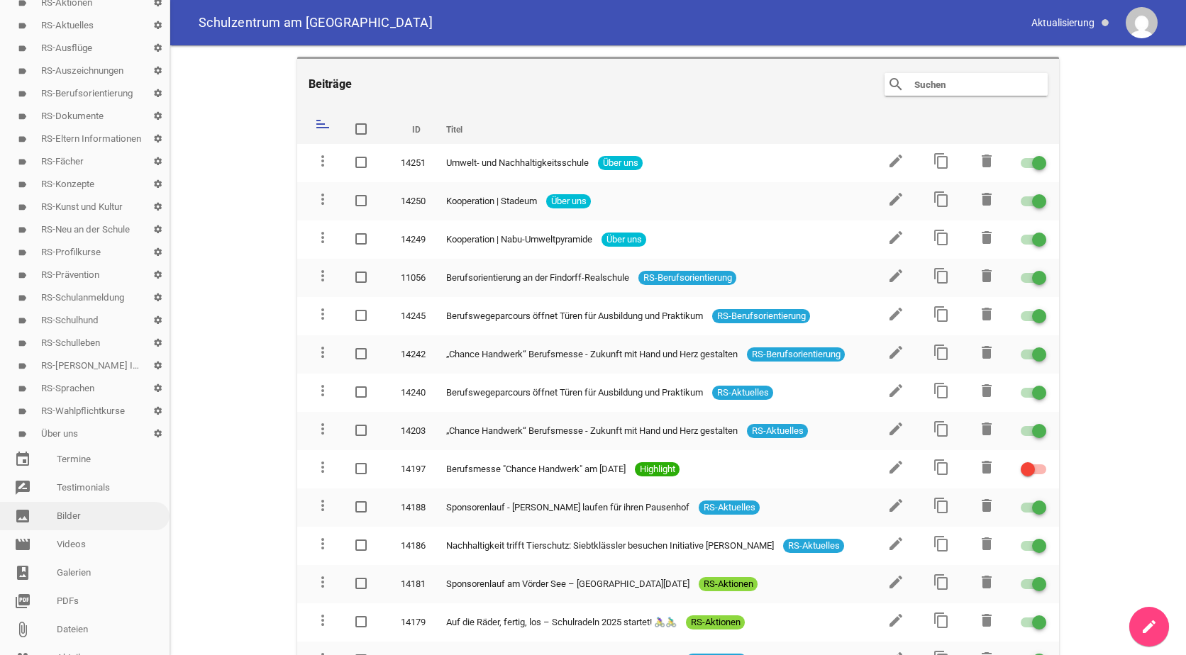
click at [72, 516] on link "image Bilder" at bounding box center [85, 516] width 170 height 28
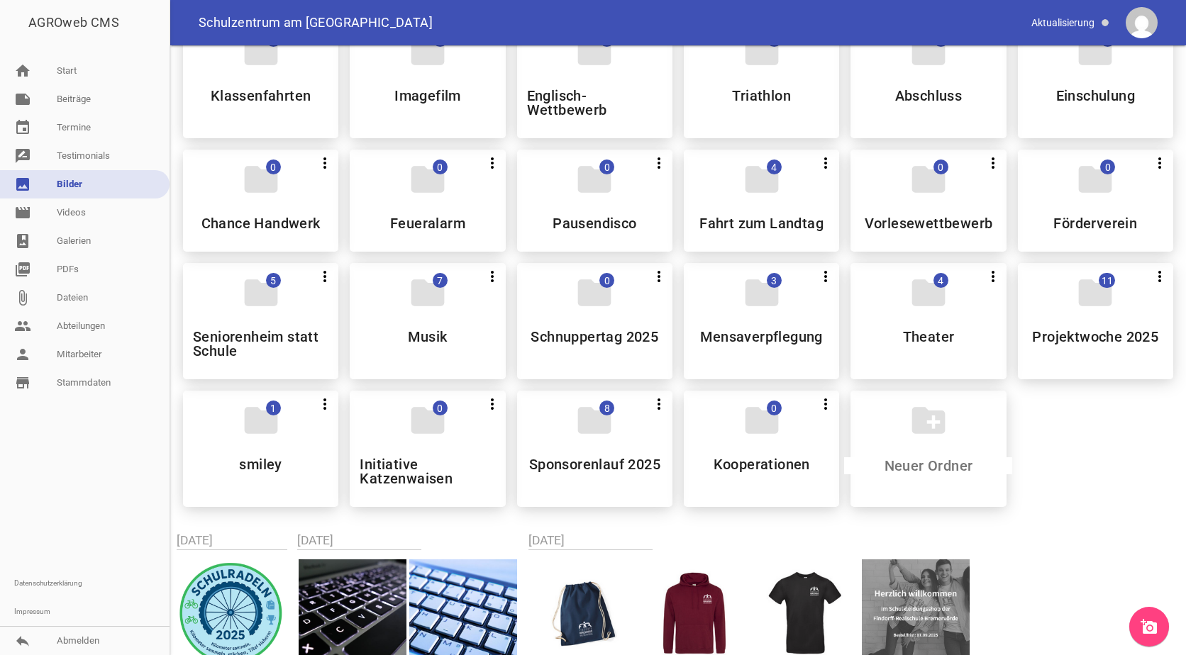
scroll to position [851, 0]
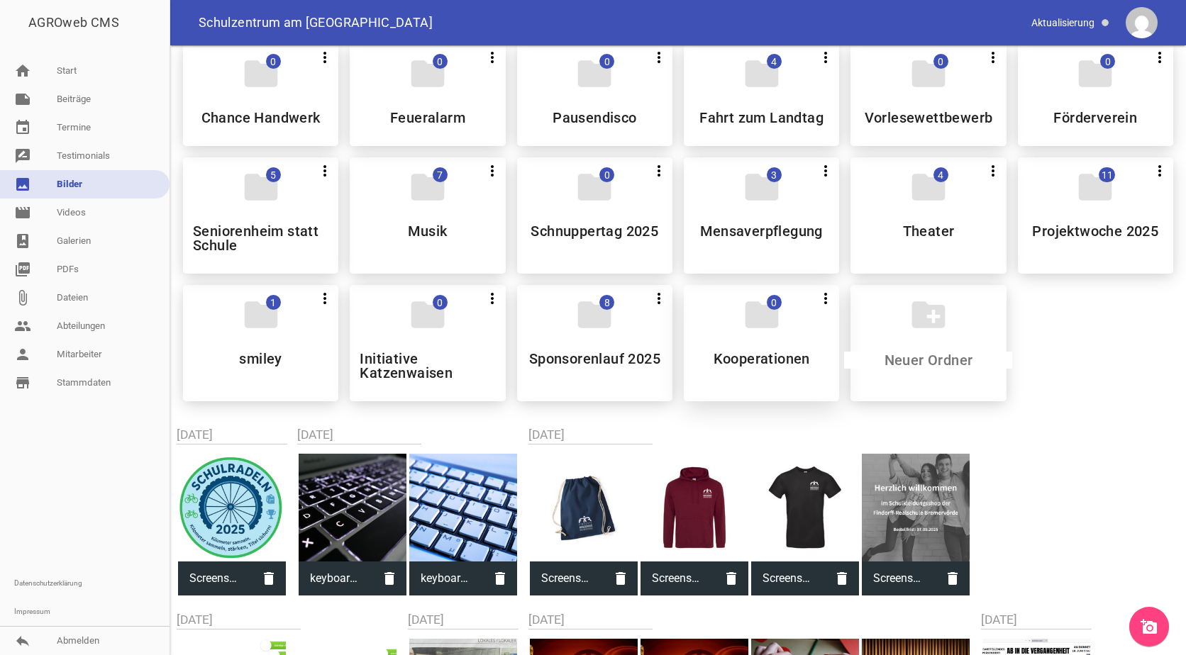
click at [779, 328] on div "folder 0 more_vert Teilen Bearbeiten Löschen Kooperationen" at bounding box center [761, 343] width 155 height 116
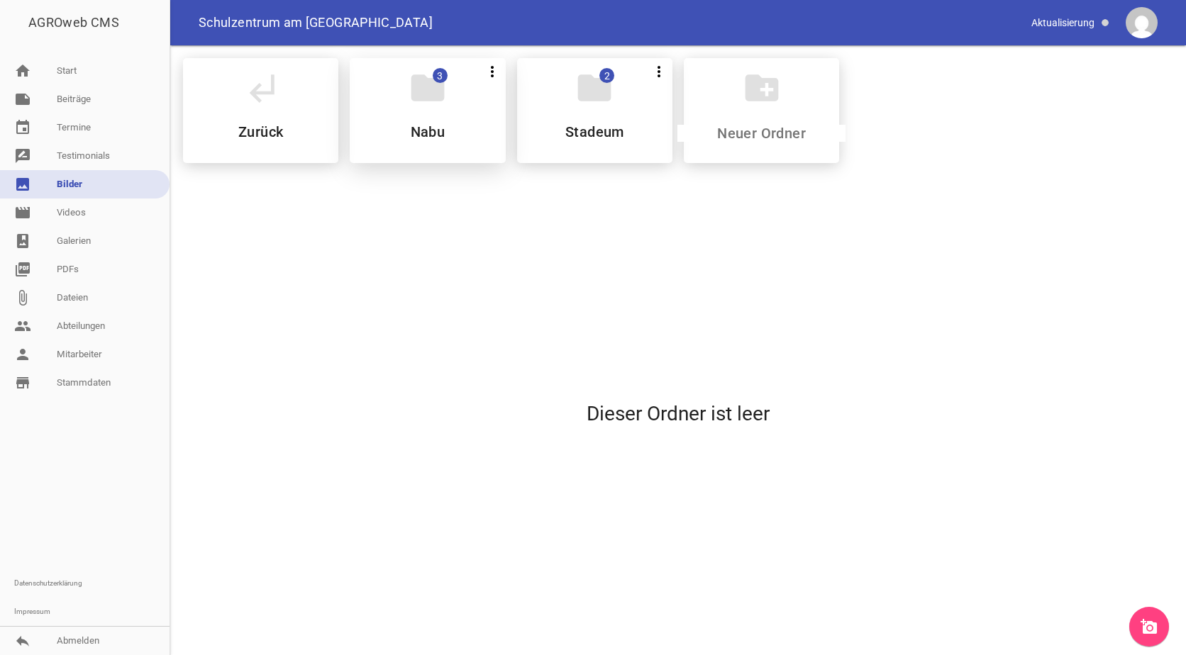
click at [394, 108] on div "folder 3 more_vert Teilen Bearbeiten Löschen Nabu" at bounding box center [427, 110] width 155 height 105
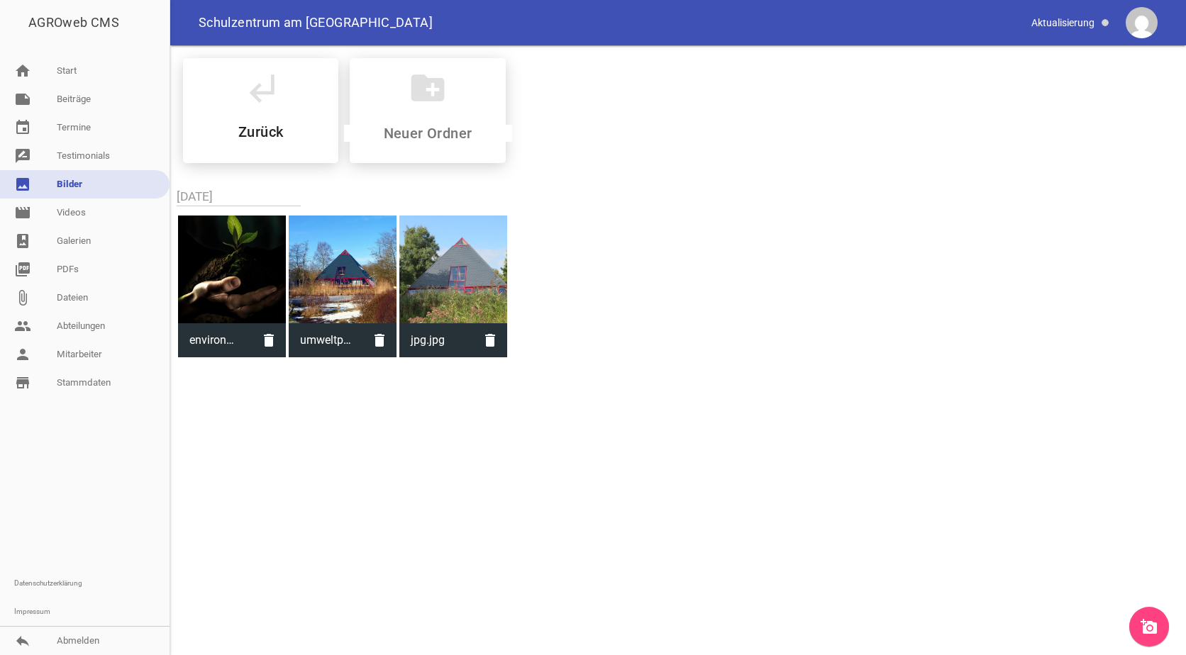
click at [1143, 619] on icon "add_a_photo" at bounding box center [1148, 626] width 17 height 17
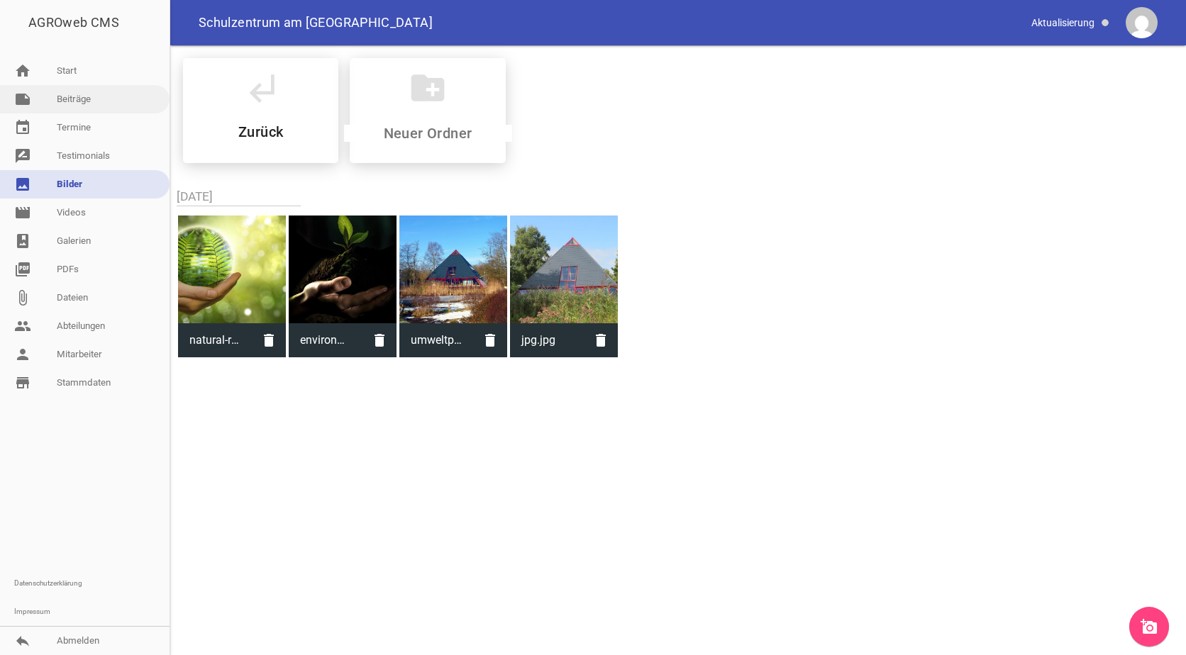
click at [70, 94] on link "note Beiträge" at bounding box center [85, 99] width 170 height 28
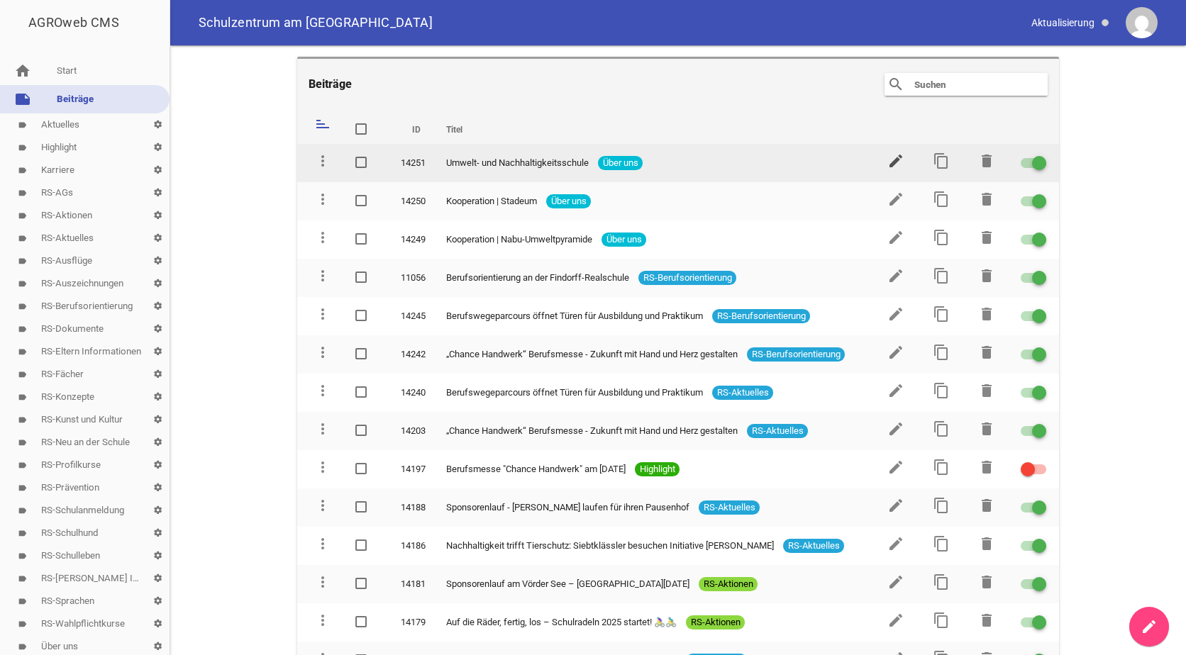
click at [891, 160] on icon "edit" at bounding box center [895, 160] width 17 height 17
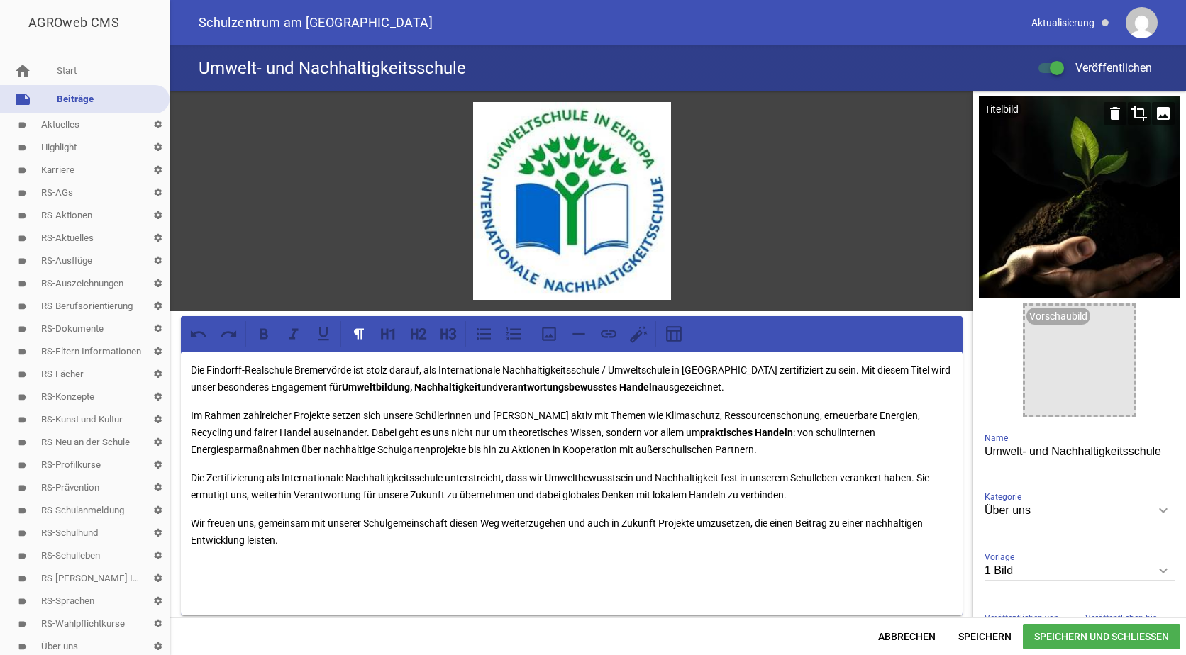
click at [1152, 117] on icon "image" at bounding box center [1163, 113] width 23 height 23
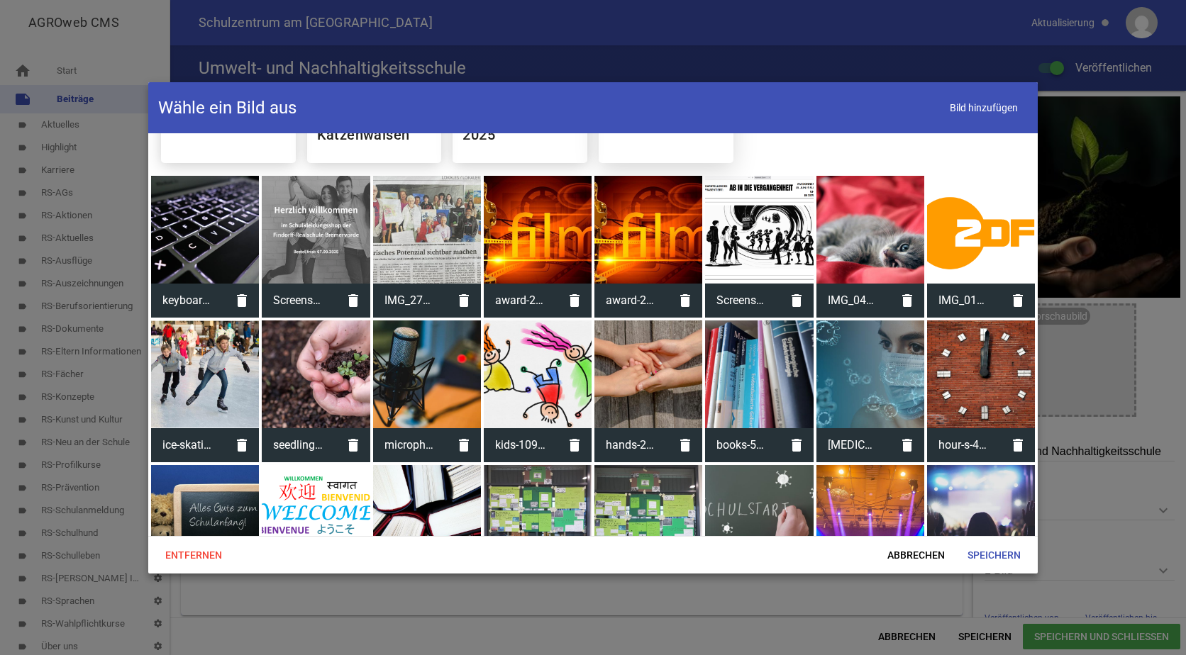
scroll to position [993, 0]
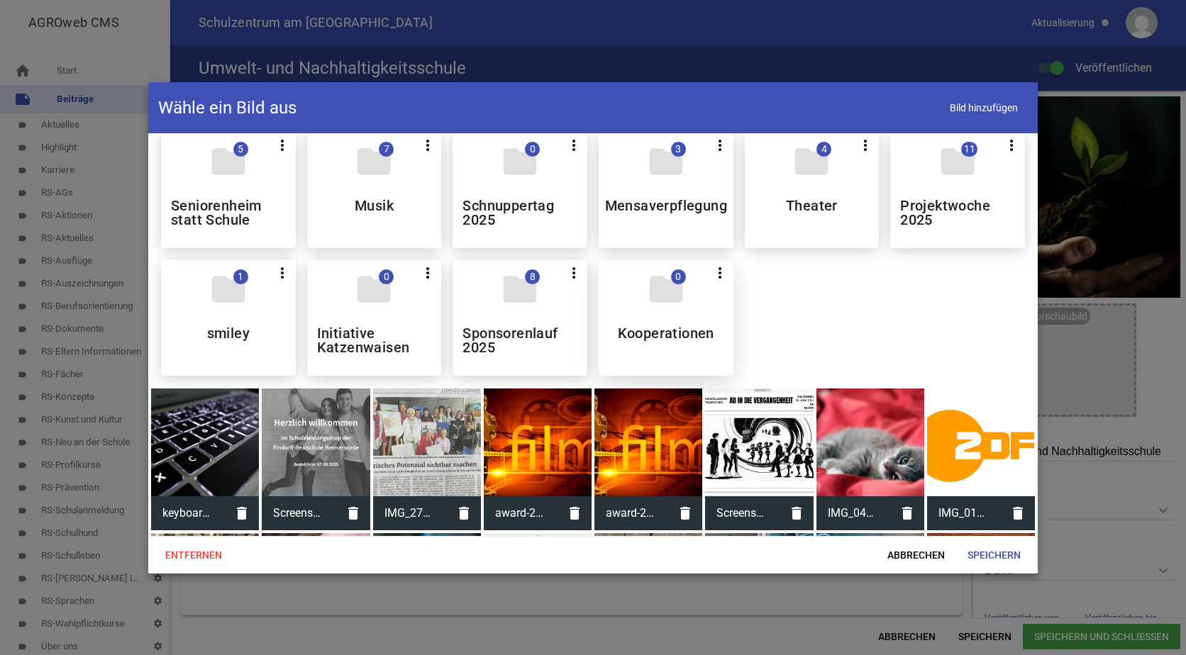
click at [660, 323] on div "folder 0 more_vert Teilen Bearbeiten Löschen Kooperationen" at bounding box center [666, 318] width 135 height 116
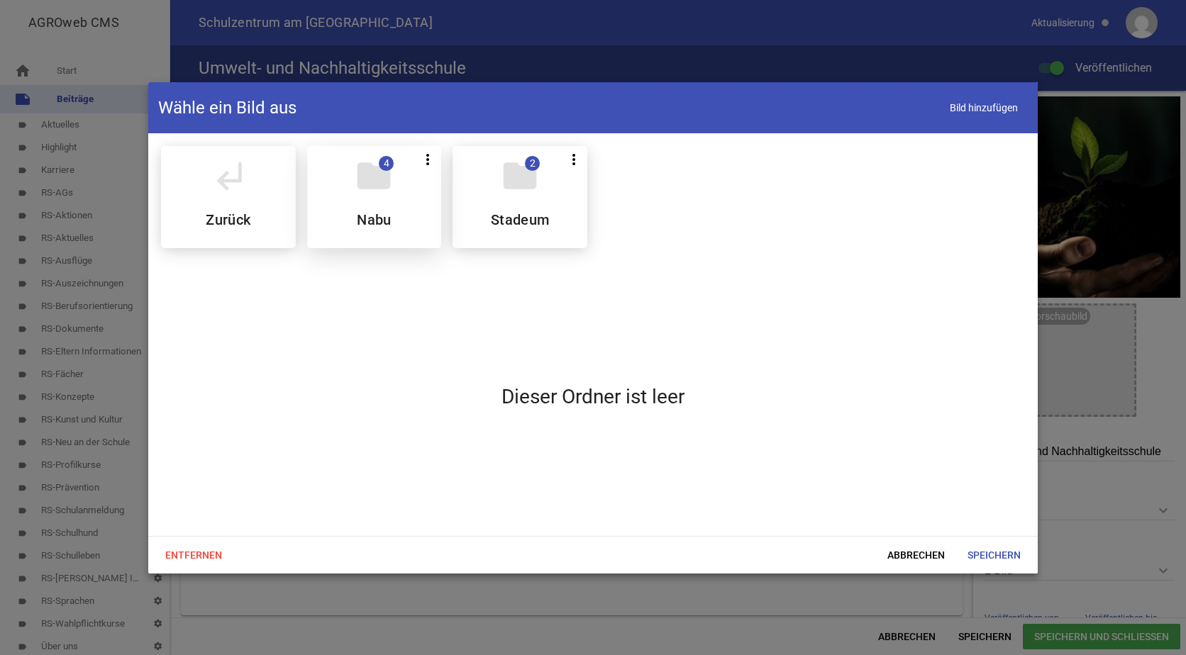
click at [387, 213] on h5 "Nabu" at bounding box center [374, 220] width 35 height 14
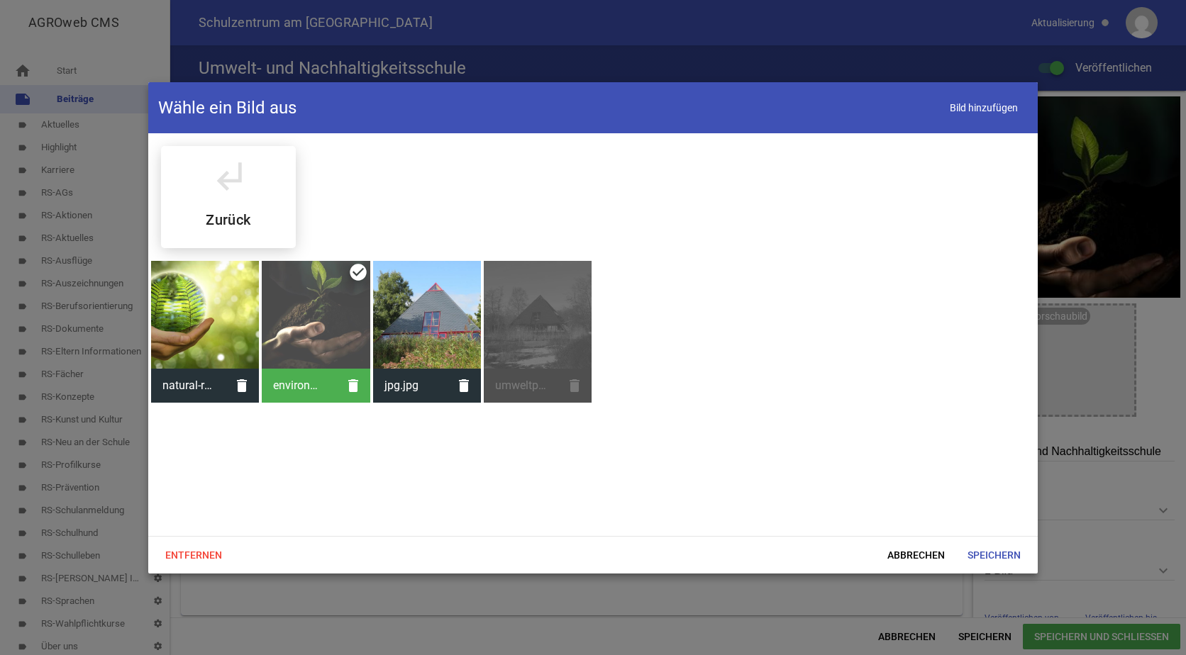
click at [196, 314] on div at bounding box center [205, 315] width 108 height 108
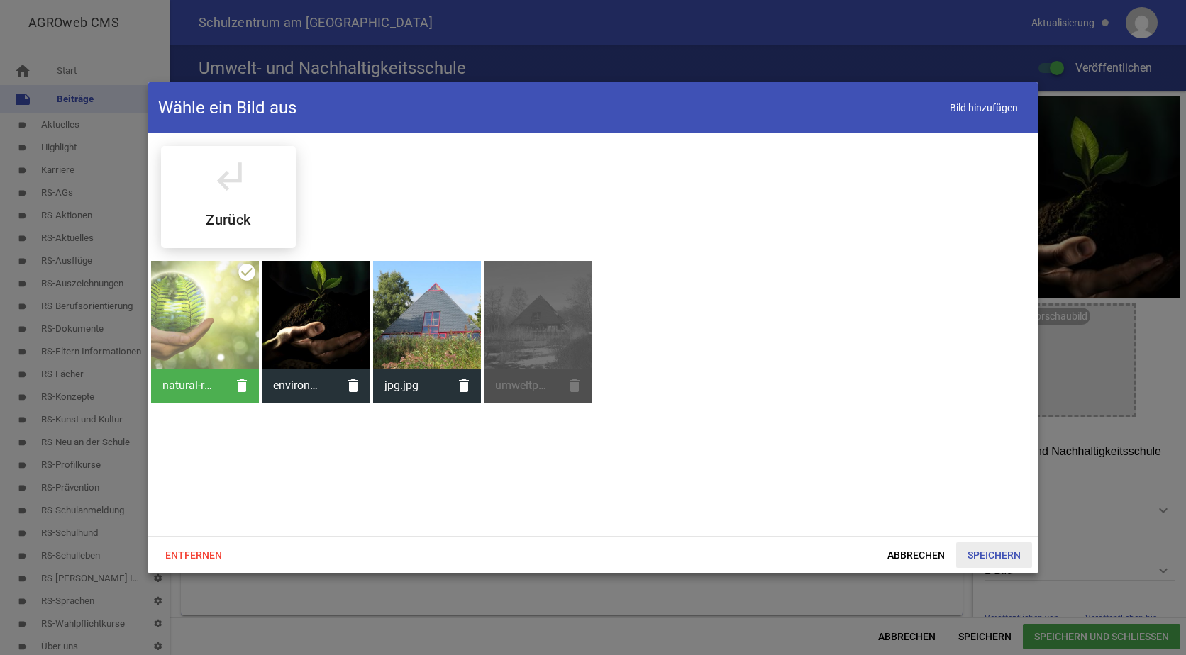
click at [984, 550] on span "Speichern" at bounding box center [994, 556] width 76 height 26
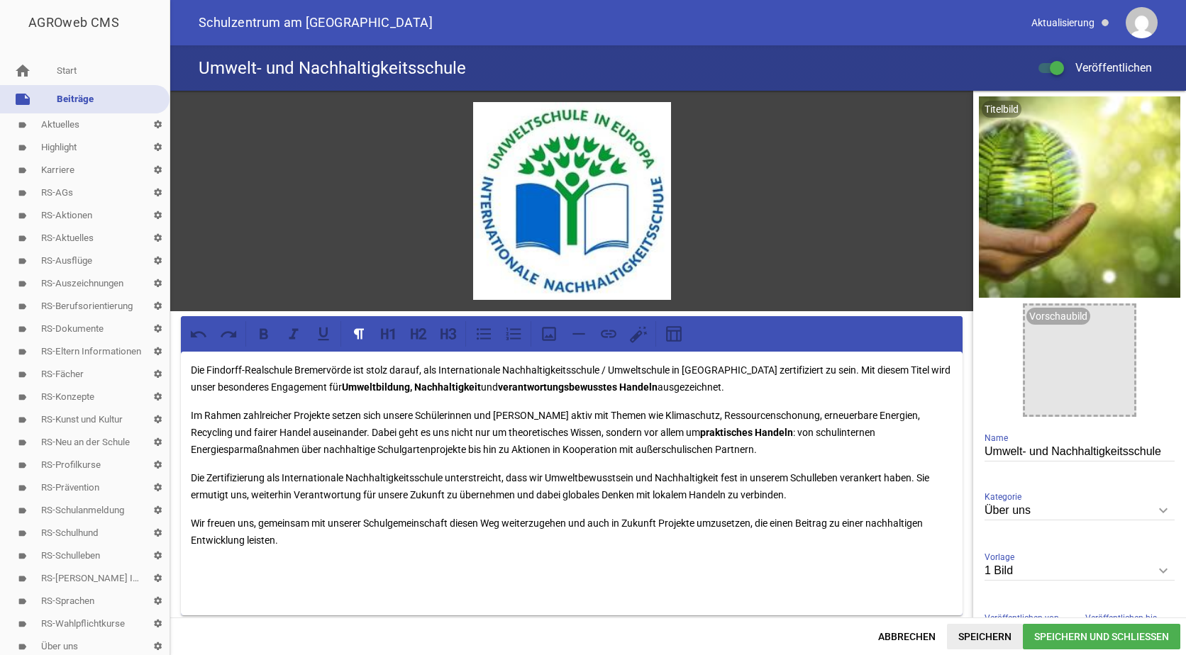
click at [982, 630] on span "Speichern" at bounding box center [985, 637] width 76 height 26
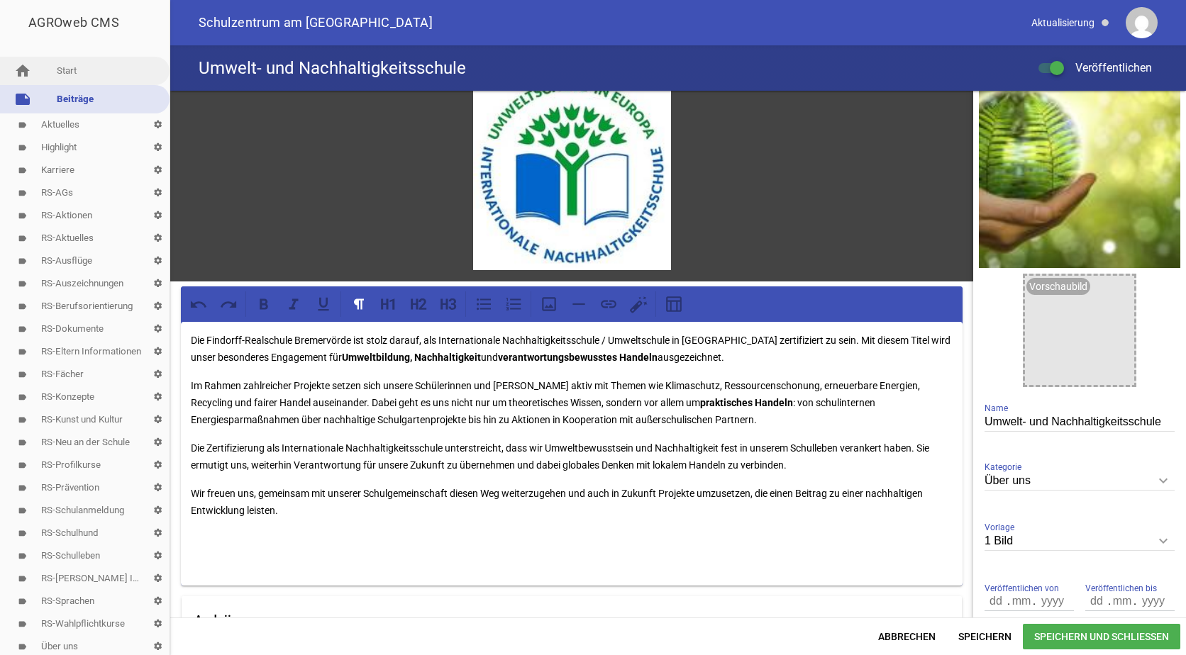
click at [79, 65] on link "home Start" at bounding box center [85, 71] width 170 height 28
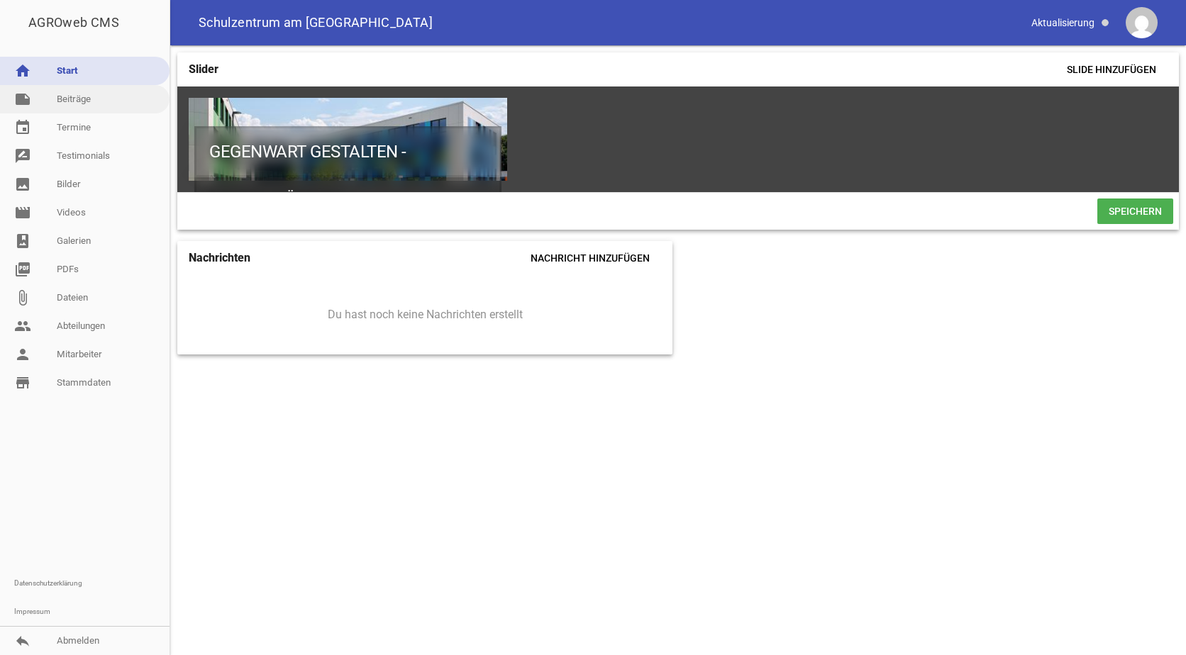
click at [78, 98] on link "note Beiträge" at bounding box center [85, 99] width 170 height 28
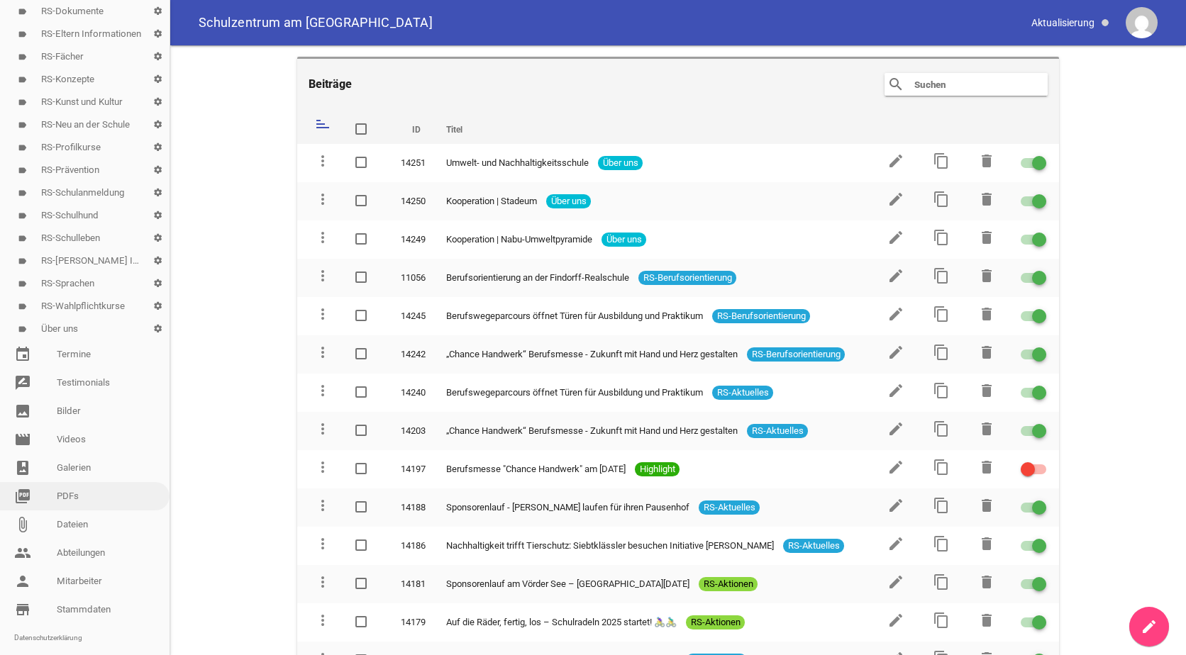
scroll to position [355, 0]
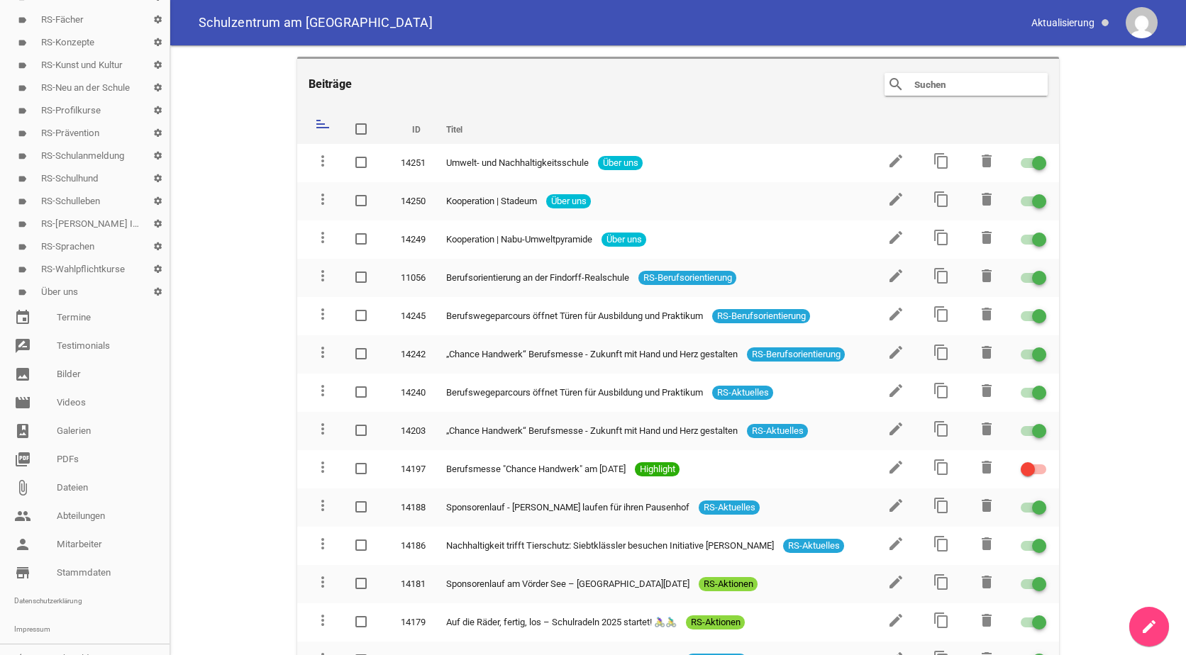
click at [65, 295] on link "label Über uns settings" at bounding box center [85, 292] width 170 height 23
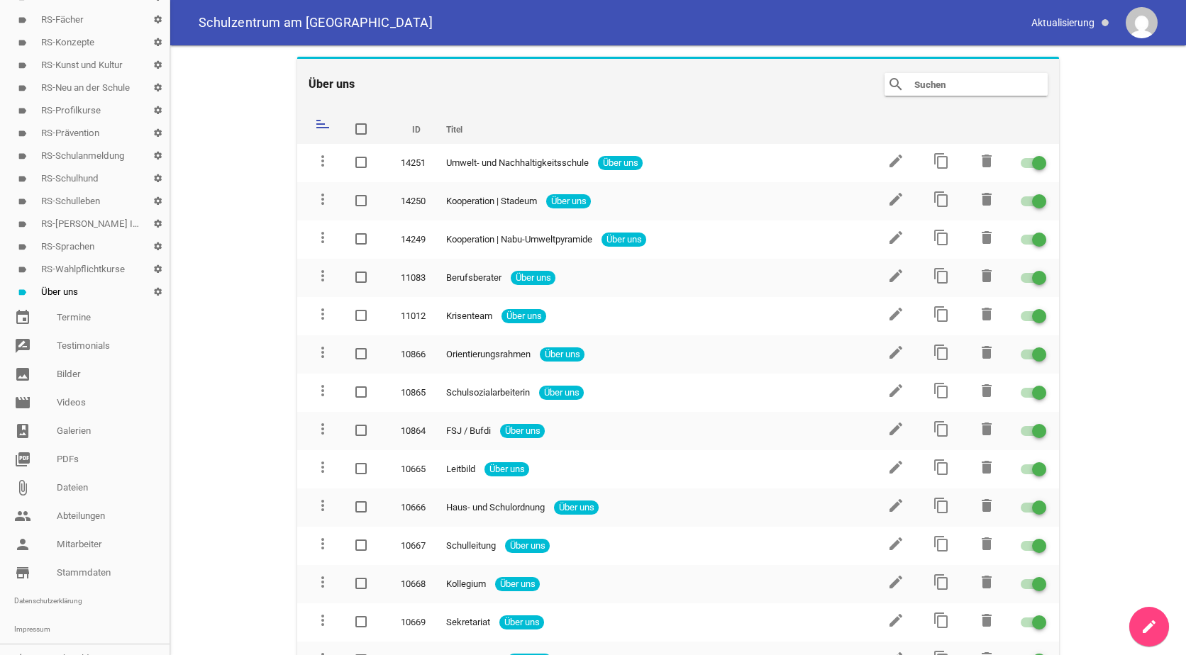
click at [1148, 623] on icon "create" at bounding box center [1148, 626] width 17 height 17
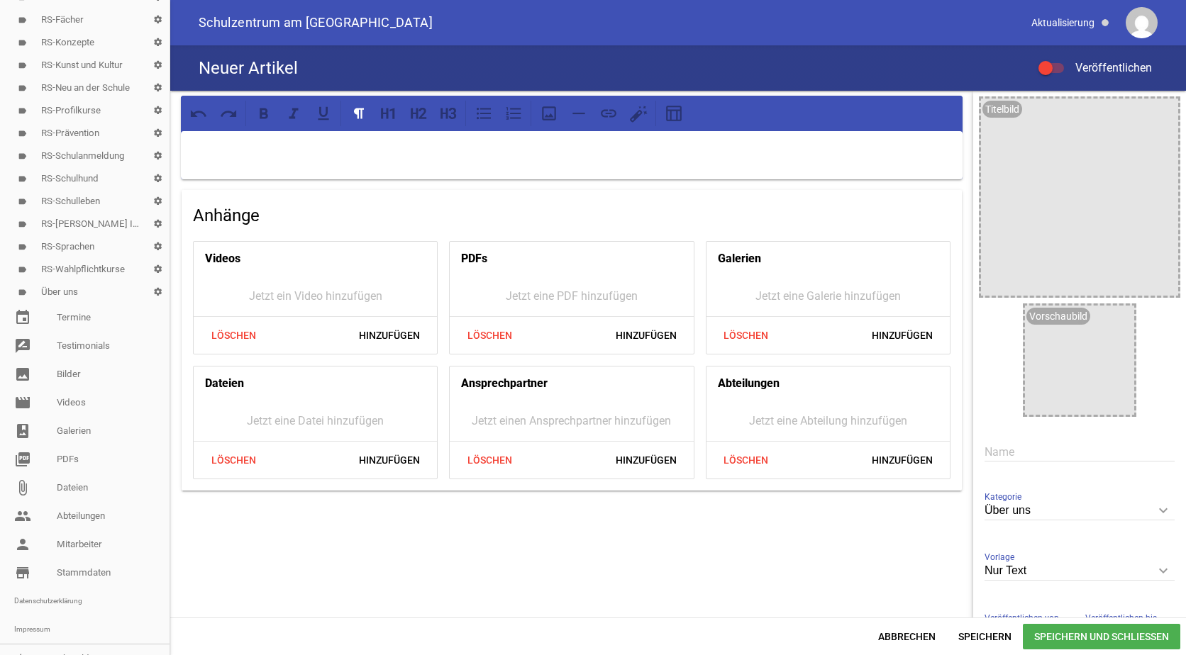
click at [1160, 513] on icon "keyboard_arrow_down" at bounding box center [1163, 510] width 23 height 23
click at [1160, 513] on input "Über uns" at bounding box center [1079, 510] width 190 height 19
click at [704, 522] on div "Anhänge Videos Jetzt ein Video hinzufügen Löschen Hinzufügen PDFs Jetzt eine PD…" at bounding box center [571, 379] width 803 height 576
click at [232, 151] on p at bounding box center [572, 149] width 762 height 17
click at [997, 460] on input "text" at bounding box center [1079, 452] width 190 height 19
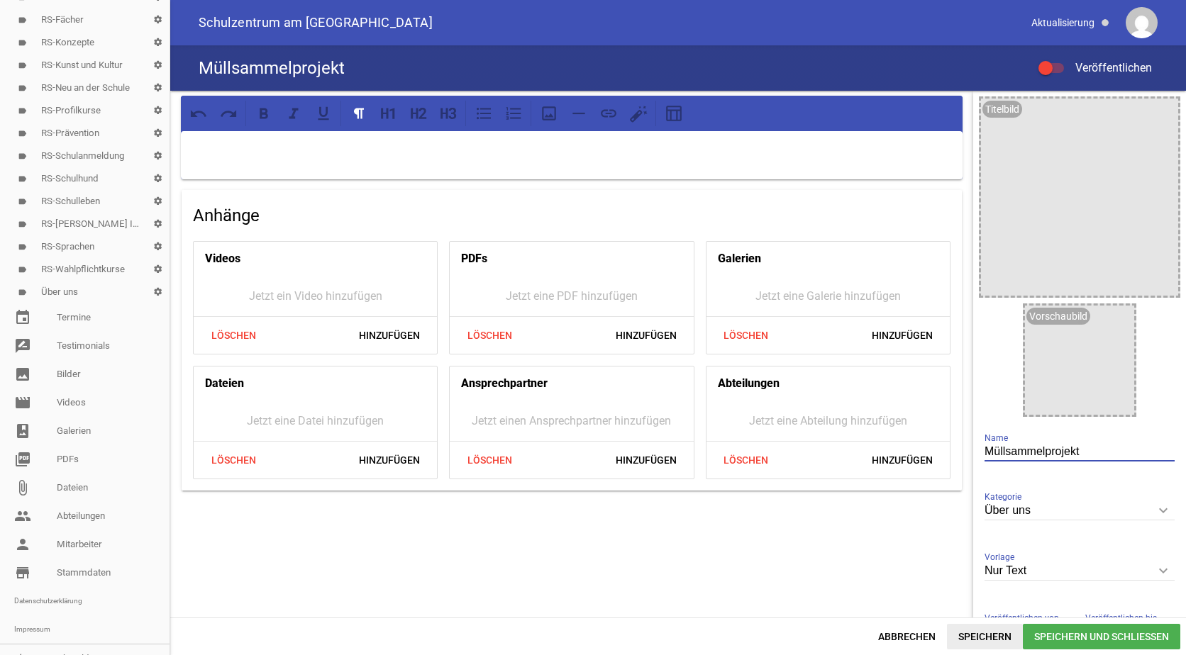
type input "Müllsammelprojekt"
click at [985, 631] on span "Speichern" at bounding box center [985, 637] width 76 height 26
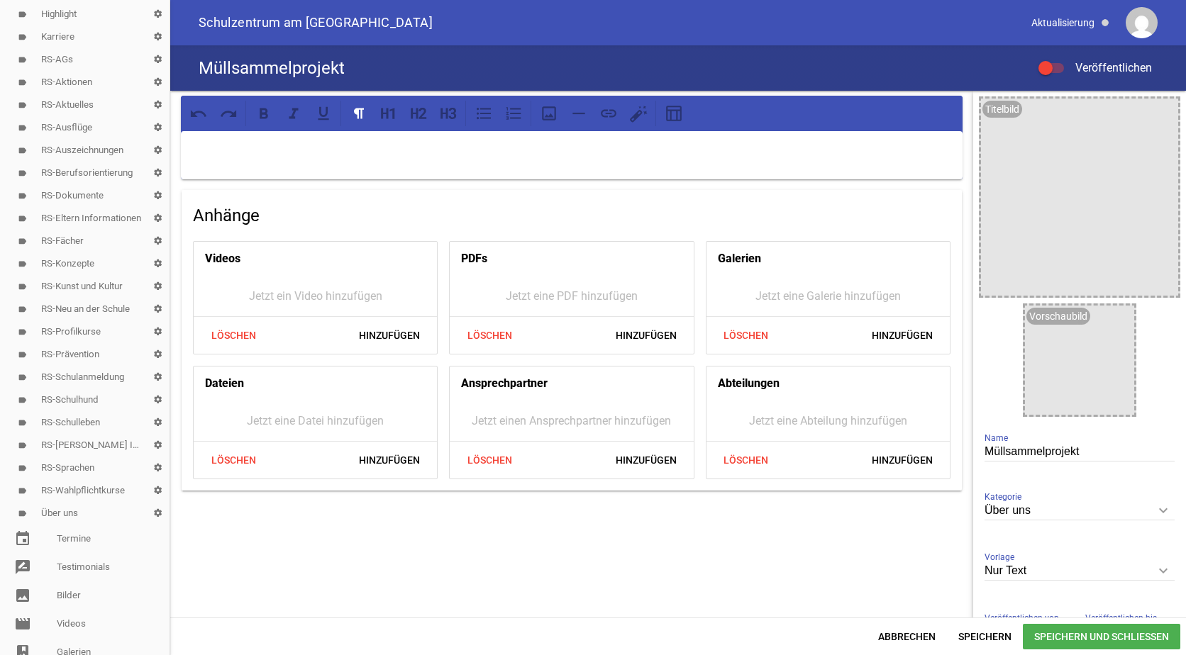
scroll to position [107, 0]
click at [68, 533] on link "label Über uns settings" at bounding box center [85, 539] width 170 height 23
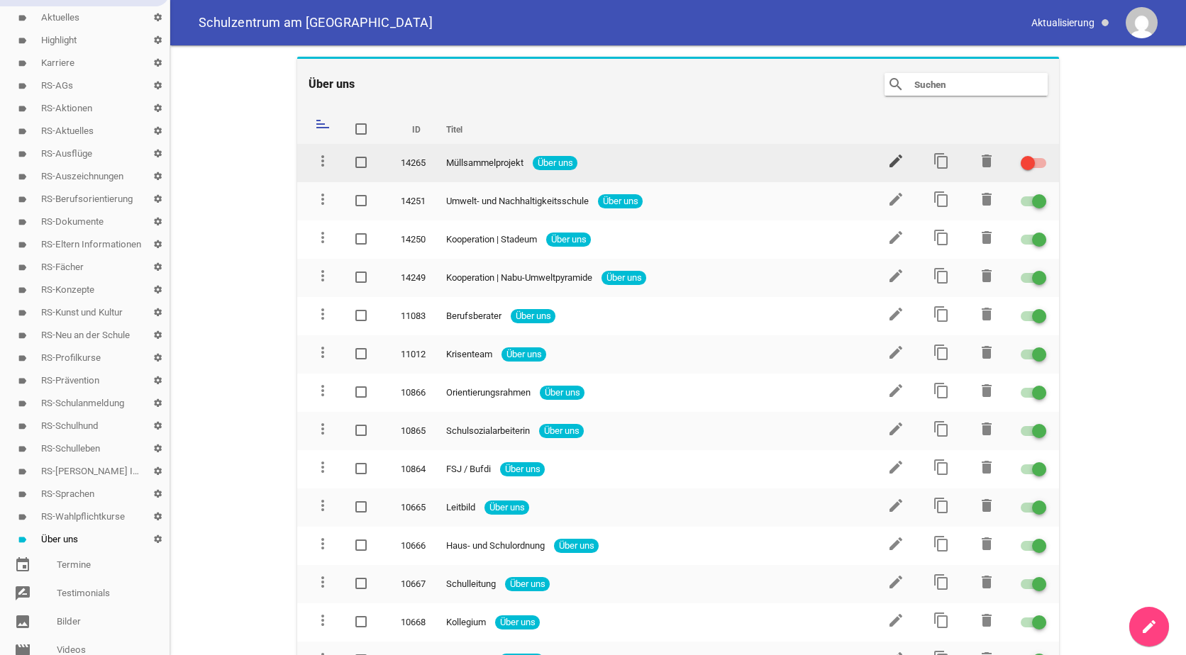
click at [887, 163] on icon "edit" at bounding box center [895, 160] width 17 height 17
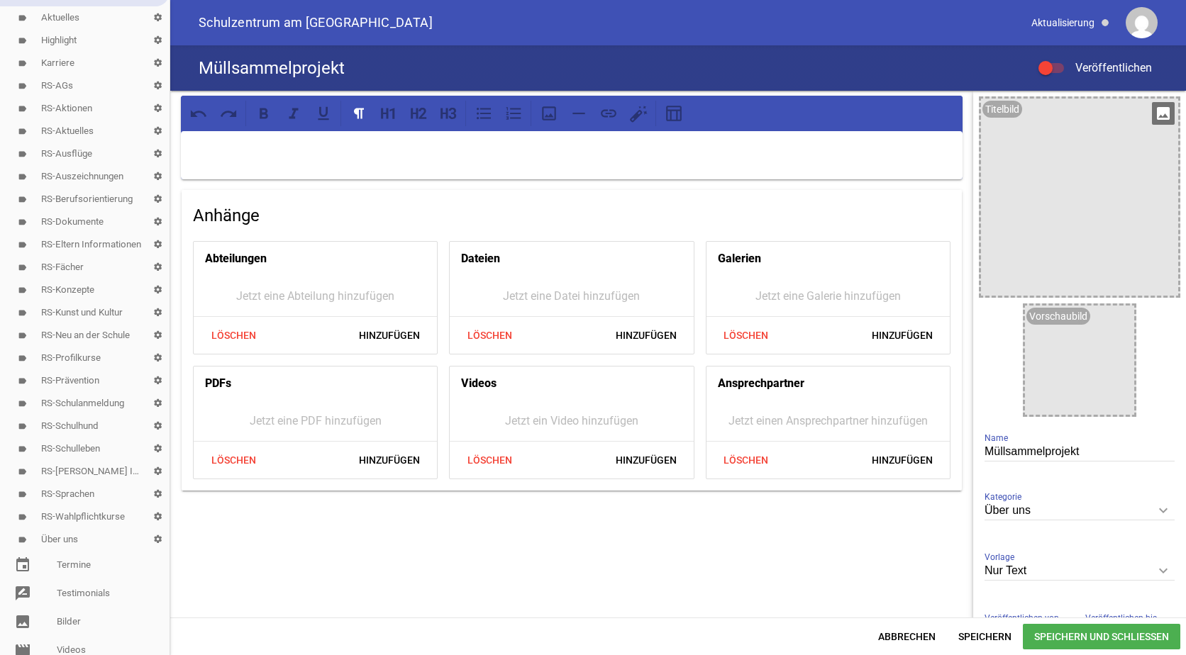
click at [1152, 110] on icon "image" at bounding box center [1163, 113] width 23 height 23
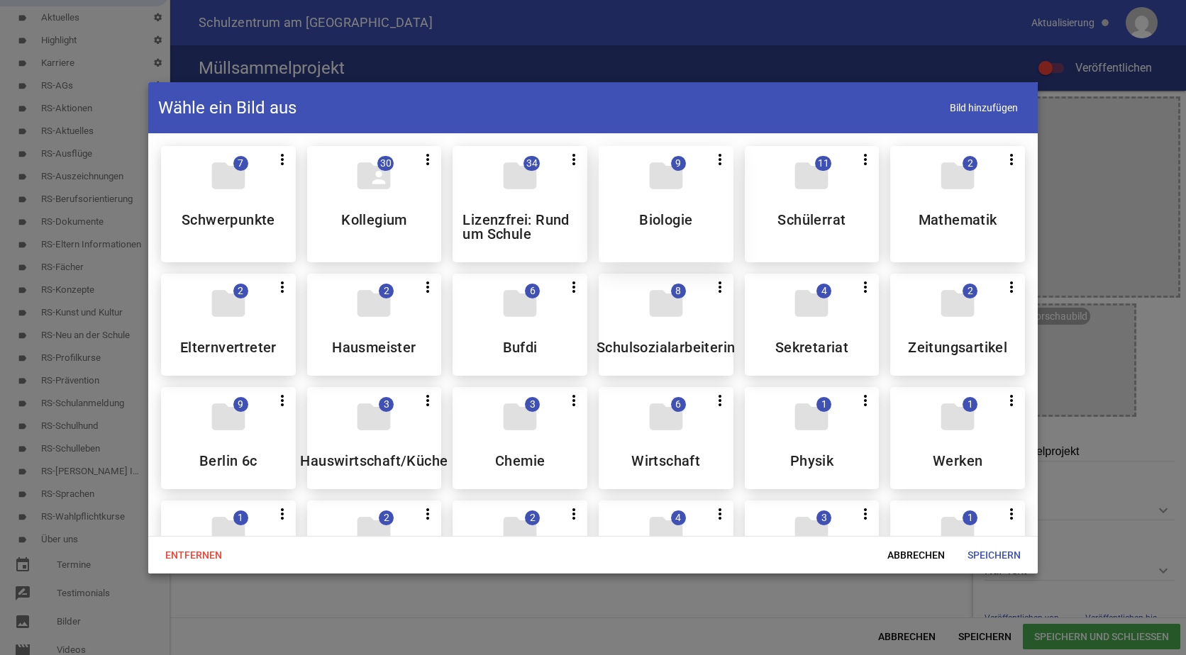
click at [668, 209] on div "folder 9 more_vert Teilen Bearbeiten Löschen Biologie" at bounding box center [666, 204] width 135 height 116
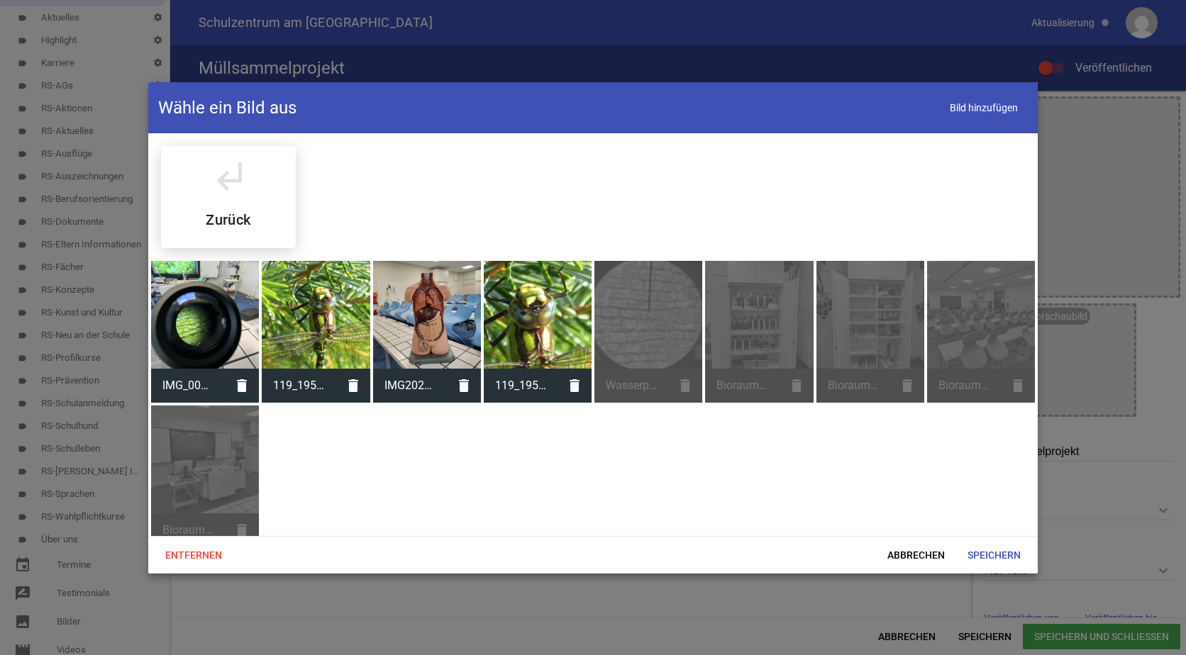
click at [314, 313] on div at bounding box center [316, 315] width 108 height 108
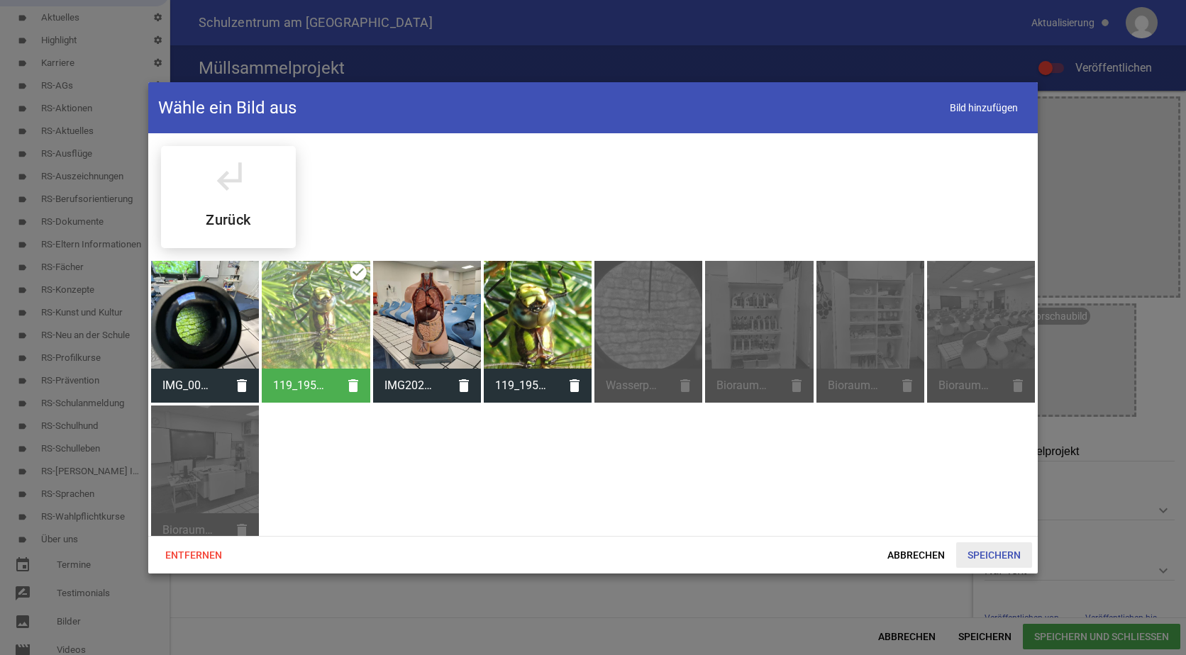
click at [999, 549] on span "Speichern" at bounding box center [994, 556] width 76 height 26
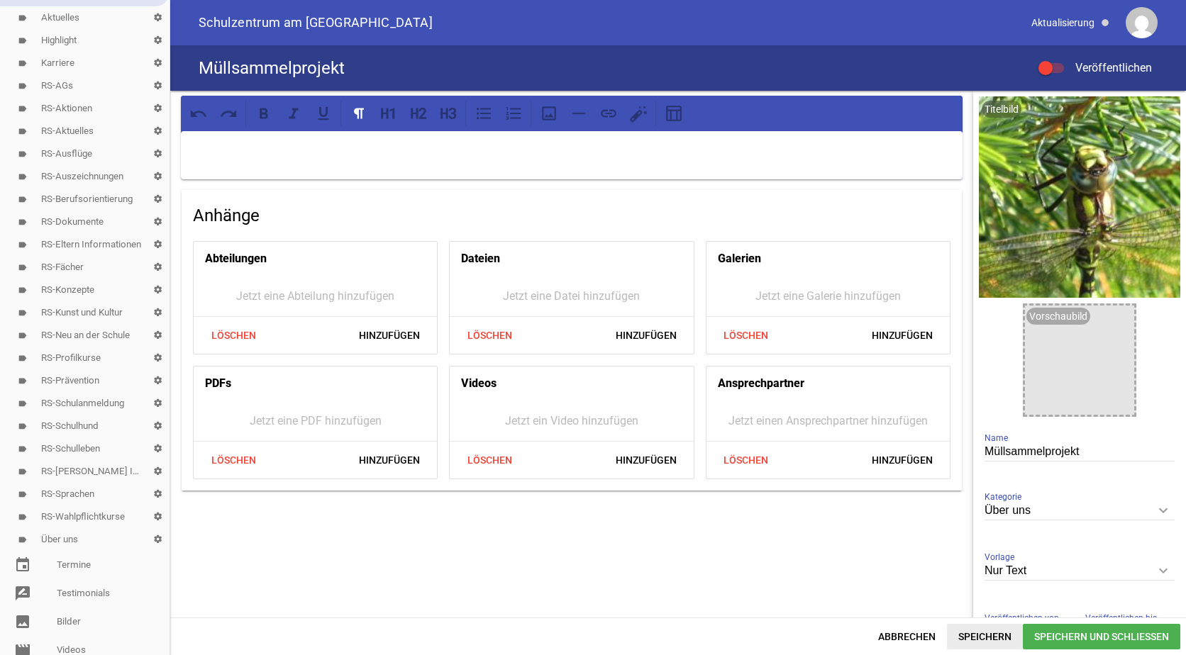
click at [969, 636] on span "Speichern" at bounding box center [985, 637] width 76 height 26
click at [902, 455] on span "Hinzufügen" at bounding box center [902, 461] width 84 height 26
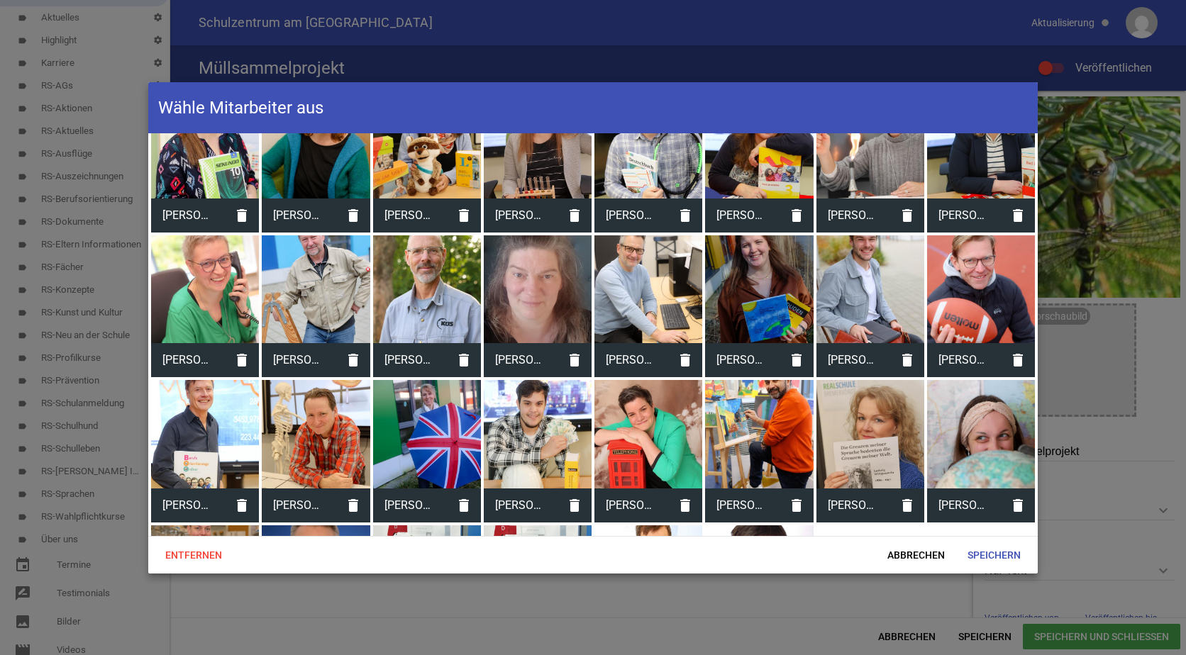
scroll to position [213, 0]
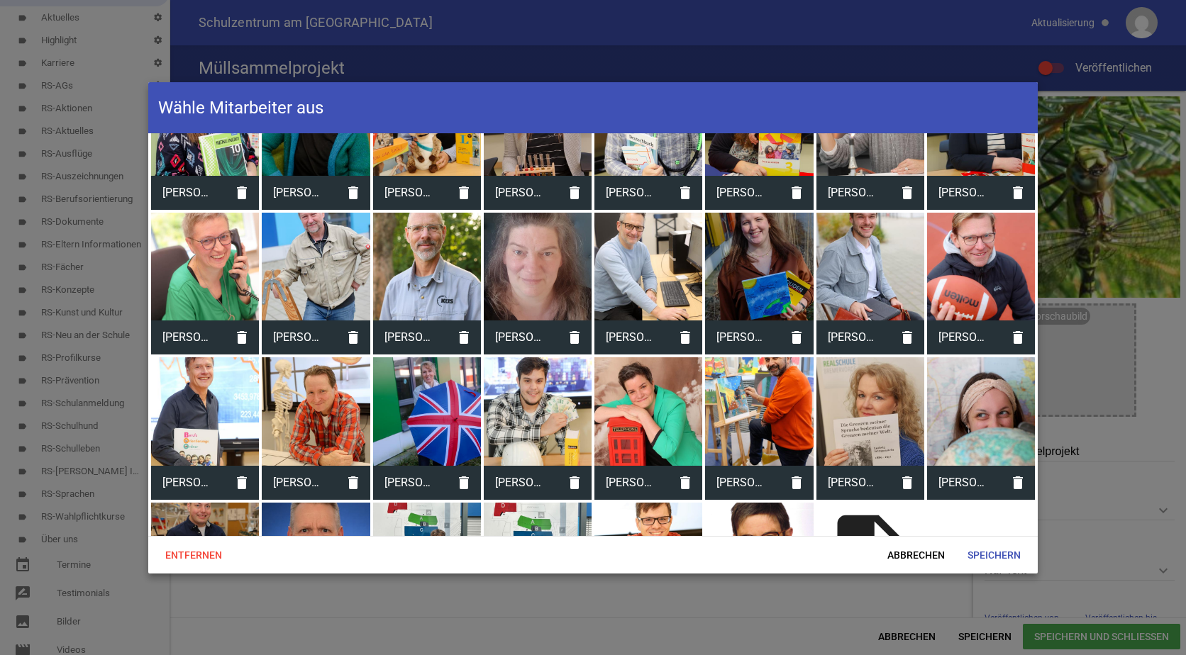
drag, startPoint x: 423, startPoint y: 397, endPoint x: 584, endPoint y: 441, distance: 166.2
click at [425, 397] on div at bounding box center [427, 411] width 108 height 108
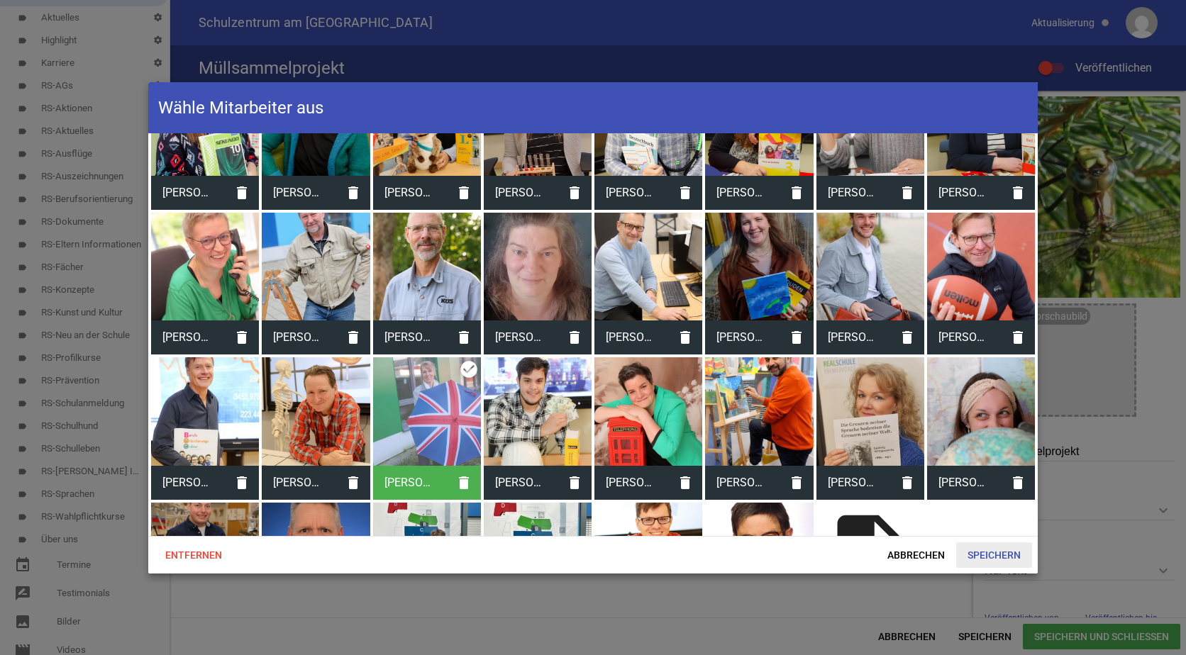
click at [1011, 555] on span "Speichern" at bounding box center [994, 556] width 76 height 26
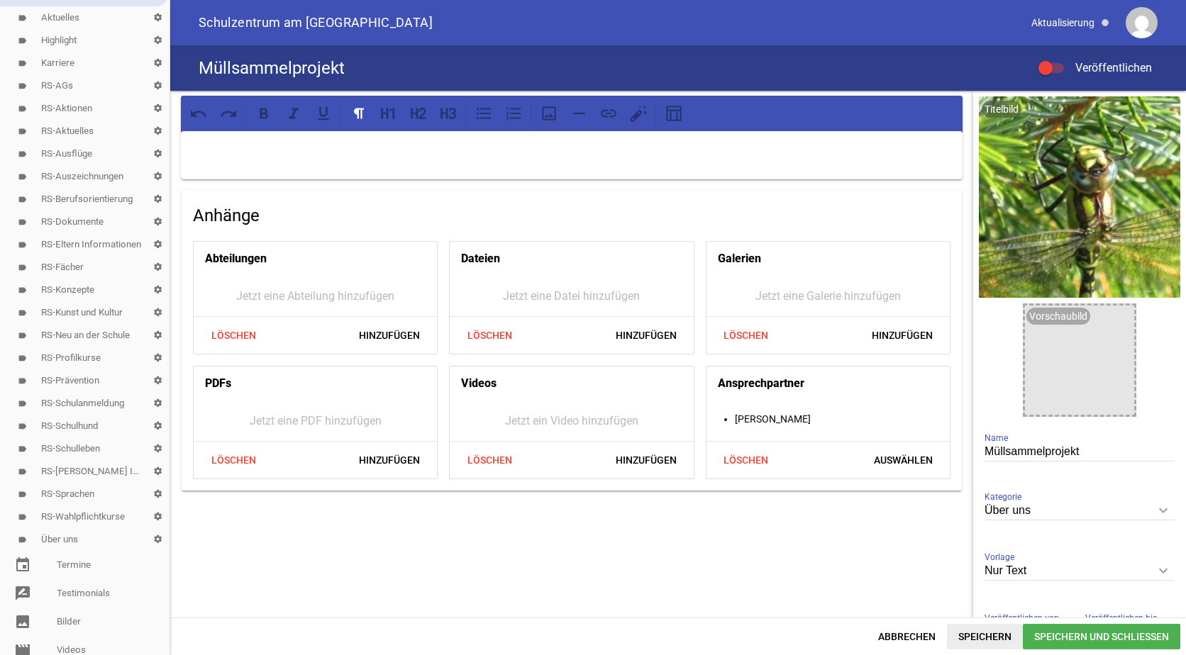
click at [990, 628] on span "Speichern" at bounding box center [985, 637] width 76 height 26
click at [1045, 66] on span at bounding box center [1046, 68] width 6 height 6
click at [1058, 60] on input "Veröffentlichen" at bounding box center [1058, 60] width 0 height 0
click at [979, 632] on span "Speichern" at bounding box center [985, 637] width 76 height 26
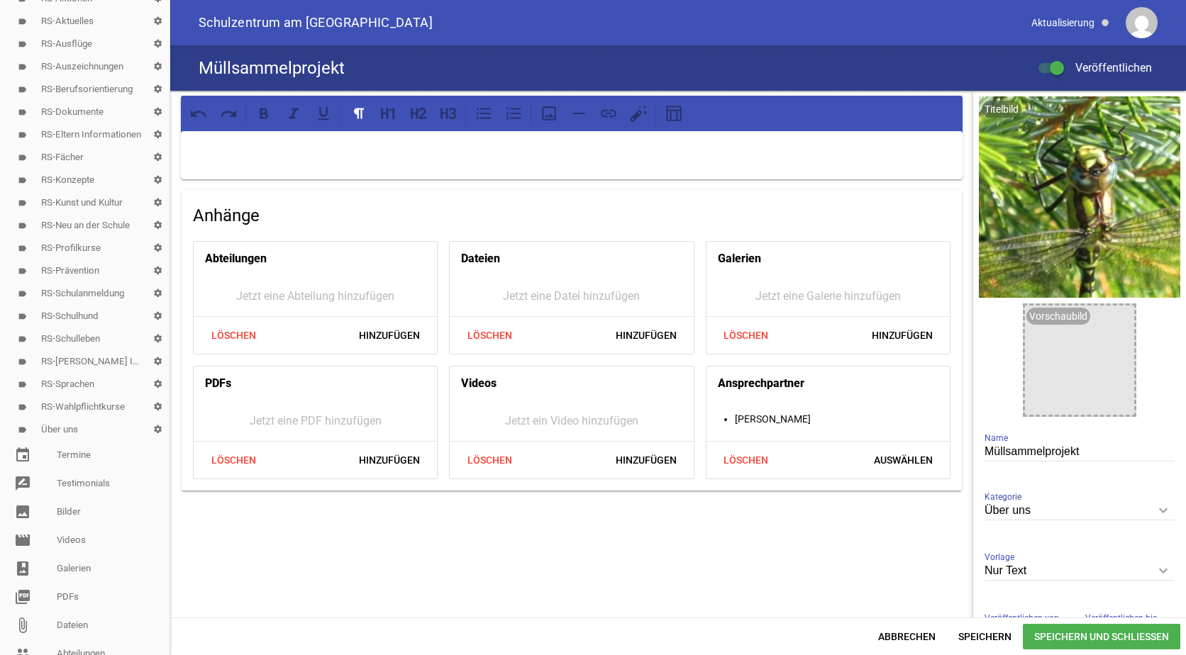
scroll to position [219, 0]
click at [57, 425] on link "label Über uns settings" at bounding box center [85, 427] width 170 height 23
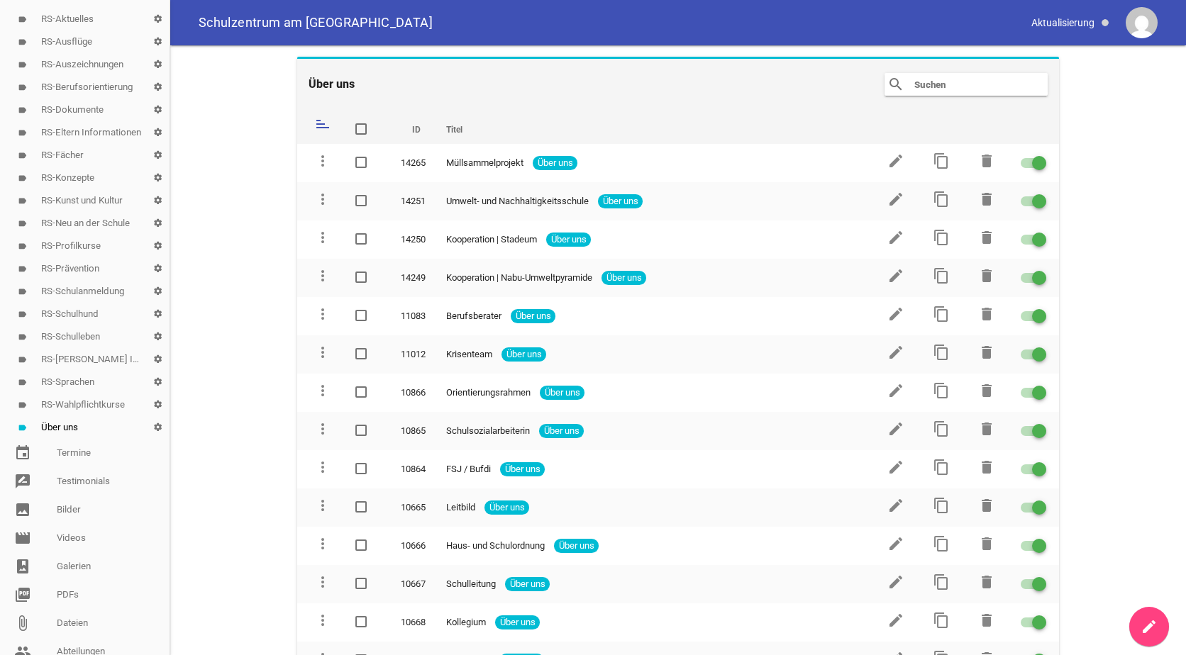
click at [323, 123] on icon "sort" at bounding box center [322, 124] width 17 height 17
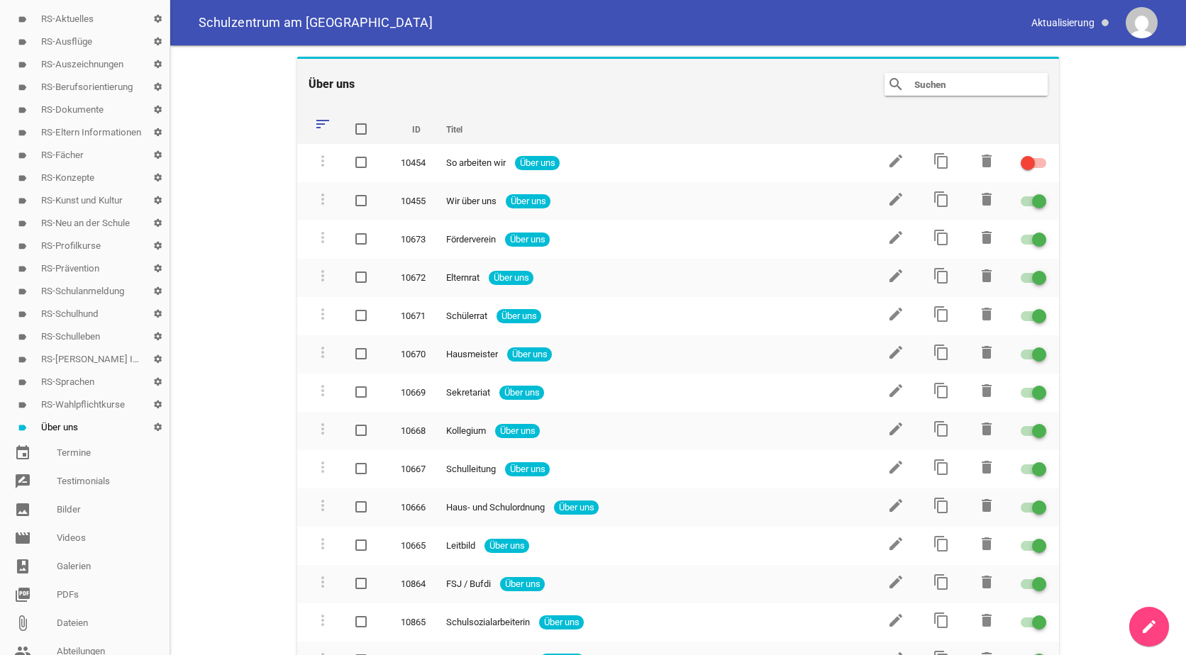
click at [323, 123] on icon "sort" at bounding box center [322, 124] width 17 height 17
